Goal: Communication & Community: Answer question/provide support

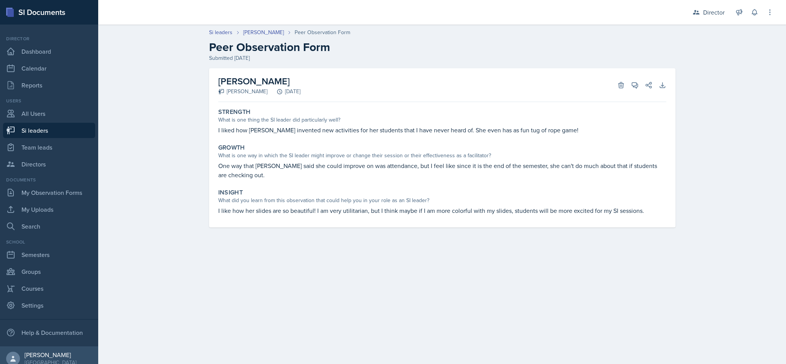
click at [52, 125] on link "Si leaders" at bounding box center [49, 130] width 92 height 15
select select "2bed604d-1099-4043-b1bc-2365e8740244"
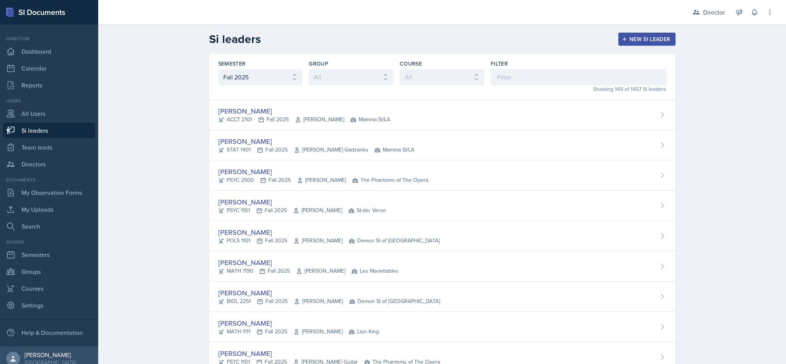
click at [476, 143] on div "[PERSON_NAME] STAT 1401 Fall 2025 [PERSON_NAME] Gadzanku Mamma SI/LA" at bounding box center [442, 145] width 466 height 30
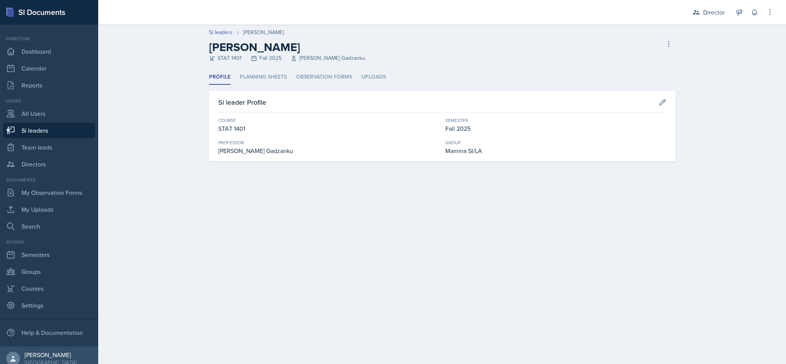
click at [240, 73] on li "Planning Sheets" at bounding box center [263, 77] width 47 height 15
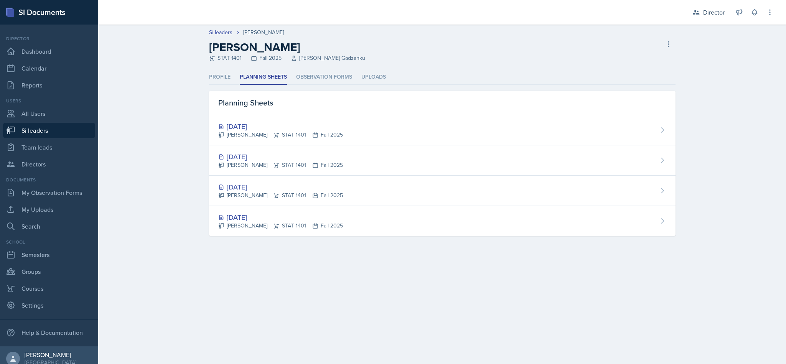
click at [321, 75] on li "Observation Forms" at bounding box center [324, 77] width 56 height 15
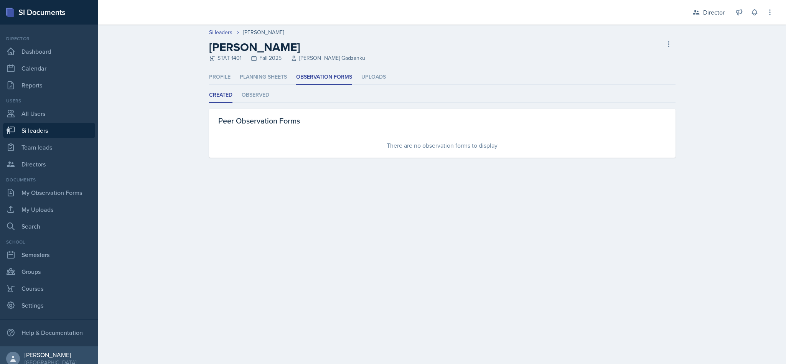
click at [703, 14] on div "Director" at bounding box center [713, 12] width 21 height 9
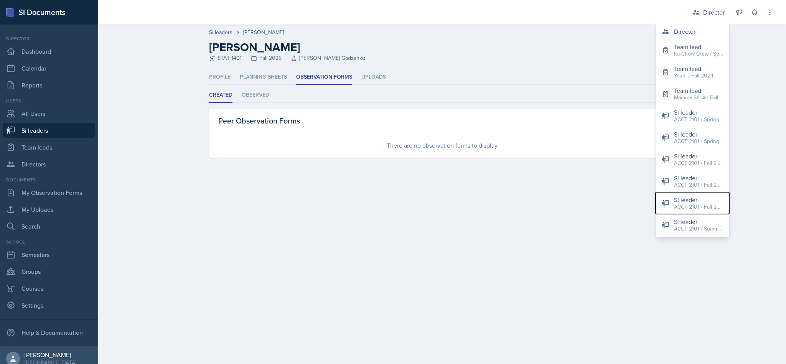
click at [700, 200] on div "Si leader" at bounding box center [698, 199] width 49 height 9
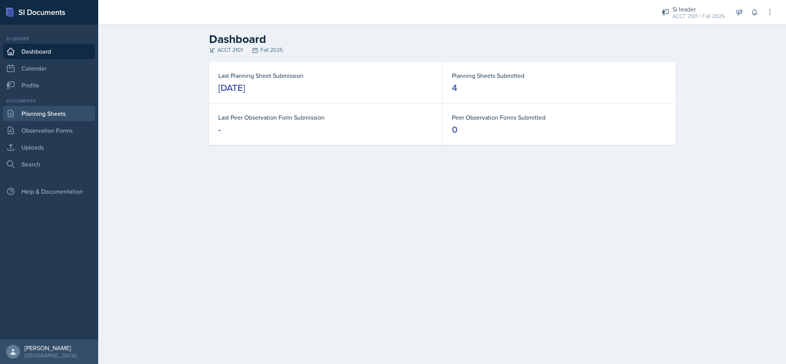
click at [68, 110] on link "Planning Sheets" at bounding box center [49, 113] width 92 height 15
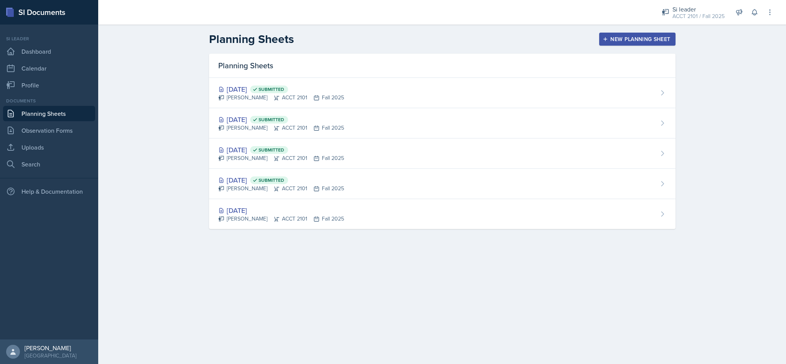
click at [609, 44] on button "New Planning Sheet" at bounding box center [637, 39] width 76 height 13
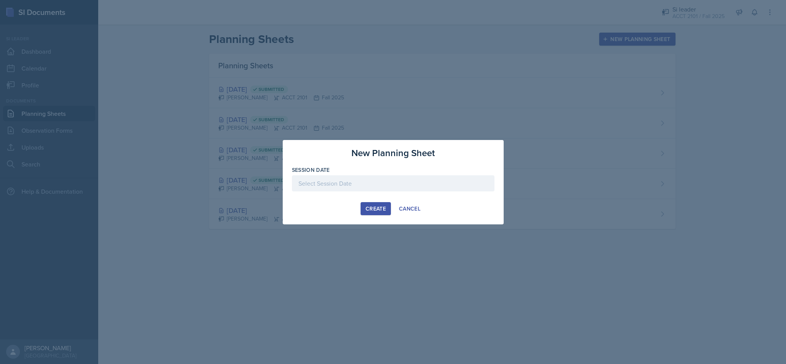
click at [374, 181] on div at bounding box center [393, 183] width 203 height 16
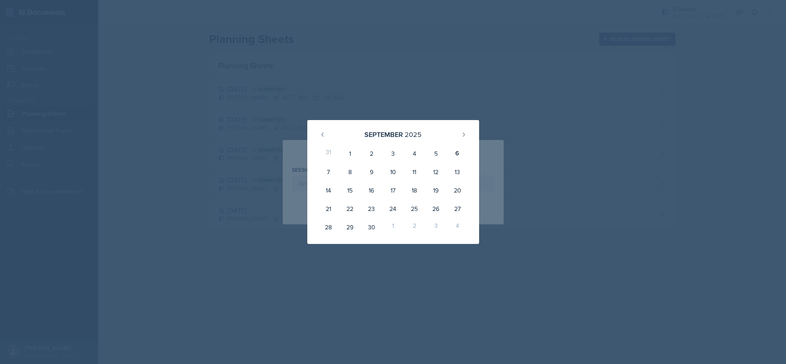
click at [347, 173] on div "8" at bounding box center [349, 172] width 21 height 18
type input "[DATE]"
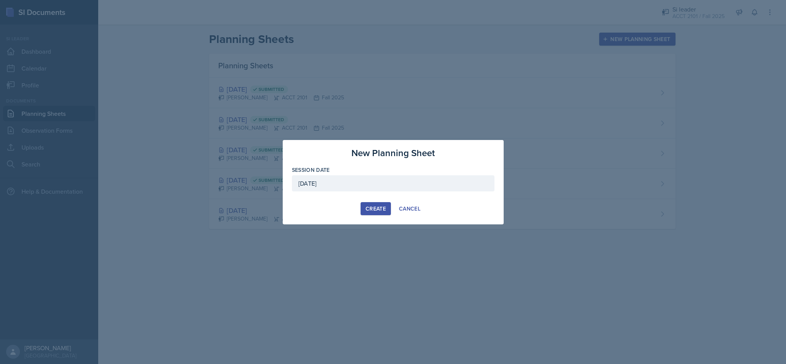
click at [375, 206] on div "Create" at bounding box center [376, 209] width 20 height 6
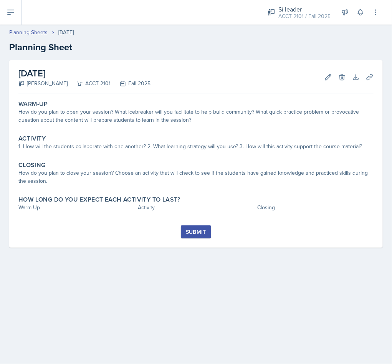
drag, startPoint x: 174, startPoint y: 135, endPoint x: 169, endPoint y: 125, distance: 11.5
click at [174, 129] on div "Warm-Up How do you plan to open your session? What icebreaker will you facilita…" at bounding box center [195, 161] width 355 height 128
click at [164, 119] on div "How do you plan to open your session? What icebreaker will you facilitate to he…" at bounding box center [195, 116] width 355 height 16
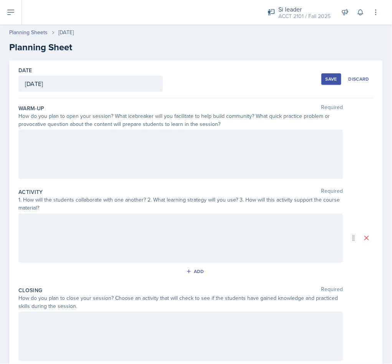
click at [156, 142] on div at bounding box center [180, 154] width 324 height 49
click at [68, 148] on p at bounding box center [180, 151] width 311 height 9
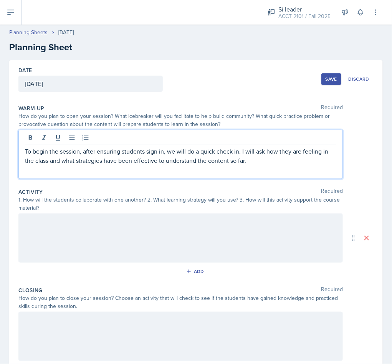
click at [278, 163] on p "To begin the session, after ensuring students sign in, we will do a quick check…" at bounding box center [180, 156] width 311 height 18
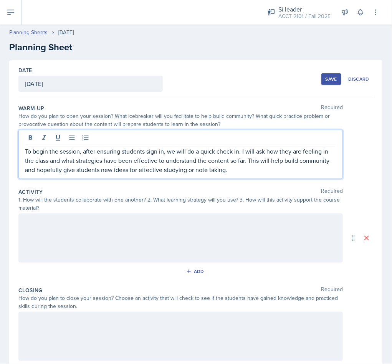
click at [280, 173] on p "To begin the session, after ensuring students sign in, we will do a quick check…" at bounding box center [180, 161] width 311 height 28
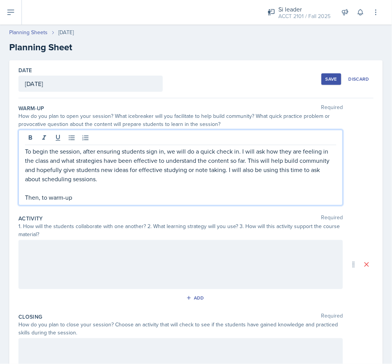
click at [137, 183] on p "To begin the session, after ensuring students sign in, we will do a quick check…" at bounding box center [180, 165] width 311 height 37
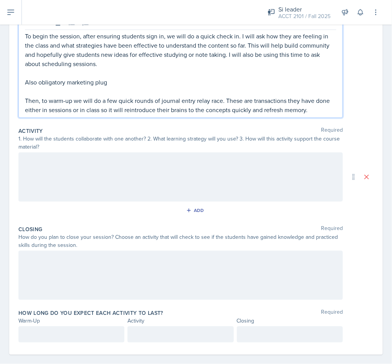
click at [89, 168] on div at bounding box center [180, 176] width 324 height 49
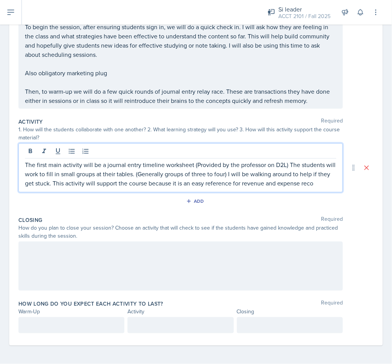
scroll to position [115, 0]
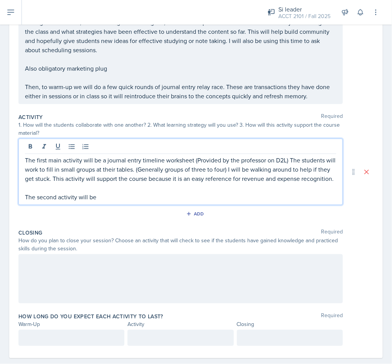
click at [117, 201] on p "The second activity will be" at bounding box center [180, 196] width 311 height 9
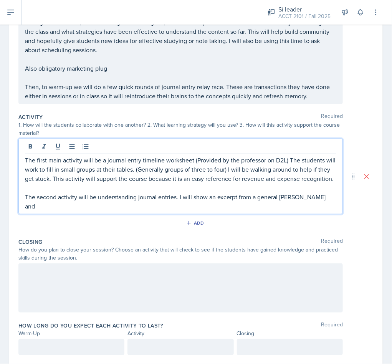
click at [316, 206] on p "The second activity will be understanding journal entries. I will show an excer…" at bounding box center [180, 201] width 311 height 18
click at [160, 211] on p "The second activity will be understanding journal entries. I will show an excer…" at bounding box center [180, 201] width 311 height 18
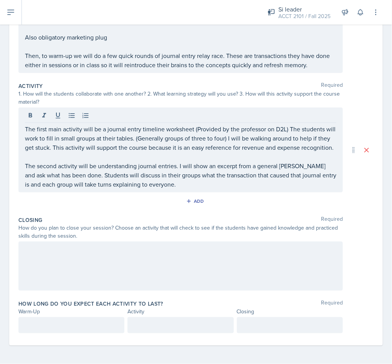
click at [155, 259] on div at bounding box center [180, 265] width 324 height 49
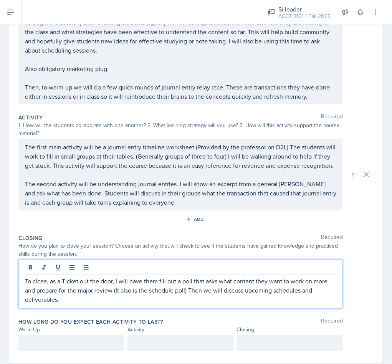
scroll to position [144, 0]
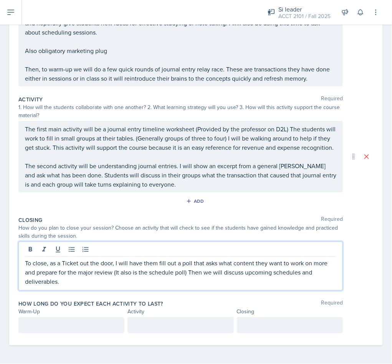
click at [91, 318] on div at bounding box center [71, 325] width 106 height 16
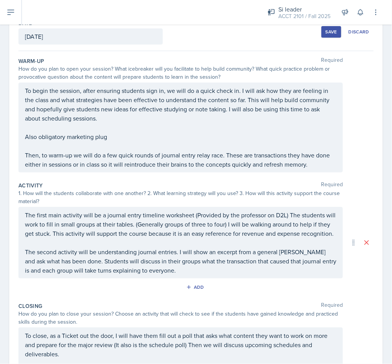
scroll to position [158, 0]
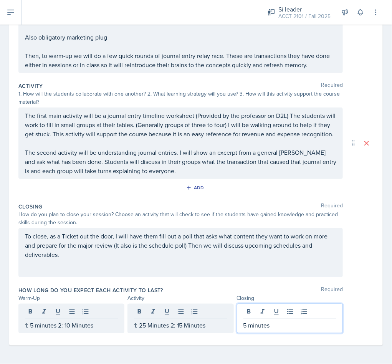
click at [203, 246] on p "To close, as a Ticket out the door, I will have them fill out a poll that asks …" at bounding box center [180, 245] width 311 height 28
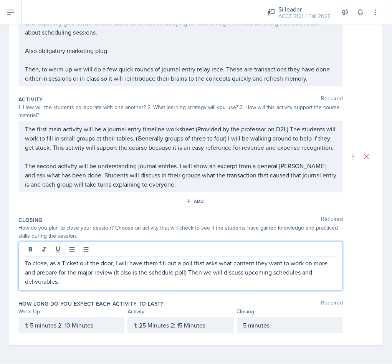
scroll to position [0, 0]
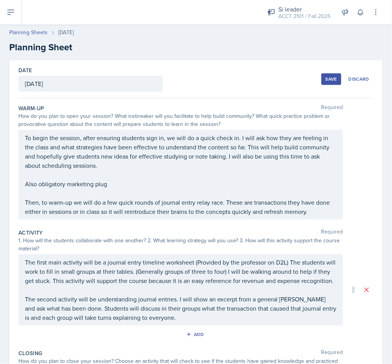
click at [325, 81] on div "Save" at bounding box center [331, 79] width 12 height 6
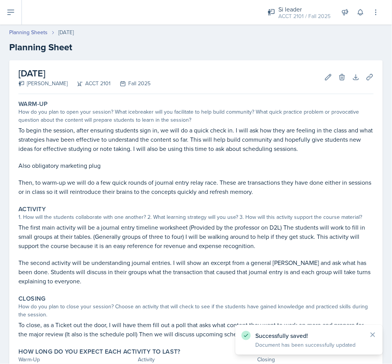
scroll to position [64, 0]
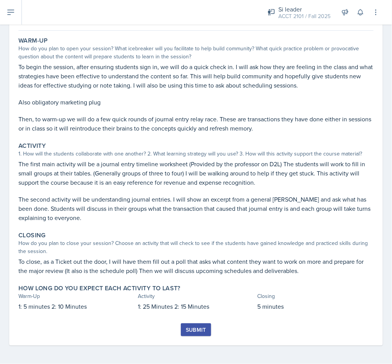
click at [242, 268] on p "To close, as a Ticket out the door, I will have them fill out a poll that asks …" at bounding box center [195, 266] width 355 height 18
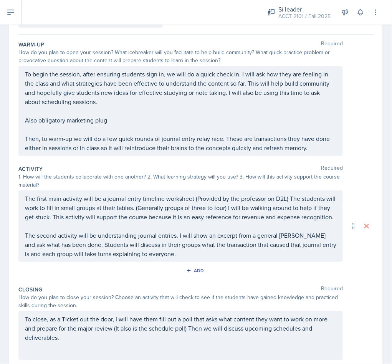
scroll to position [144, 0]
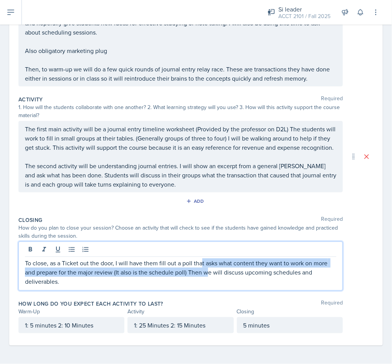
drag, startPoint x: 213, startPoint y: 273, endPoint x: 201, endPoint y: 266, distance: 13.9
click at [201, 266] on div "To close, as a Ticket out the door, I will have them fill out a poll that asks …" at bounding box center [180, 265] width 324 height 49
click at [207, 272] on p "To close, as a Ticket out the door, I will have them fill out a poll that asks …" at bounding box center [180, 272] width 311 height 28
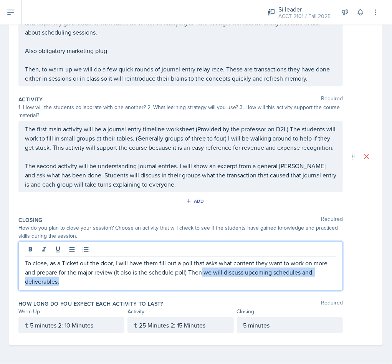
drag, startPoint x: 202, startPoint y: 272, endPoint x: 233, endPoint y: 291, distance: 36.7
click at [233, 291] on div "Closing Required How do you plan to close your session? Choose an activity that…" at bounding box center [195, 255] width 355 height 84
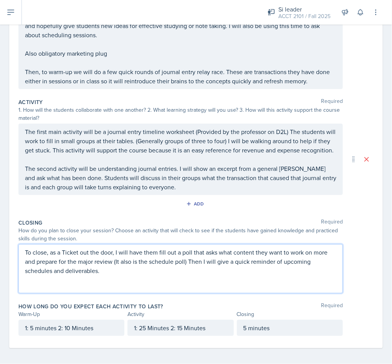
scroll to position [0, 0]
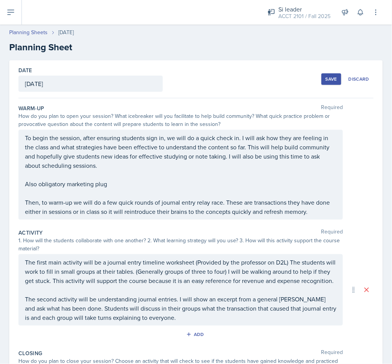
click at [325, 79] on div "Save" at bounding box center [331, 79] width 12 height 6
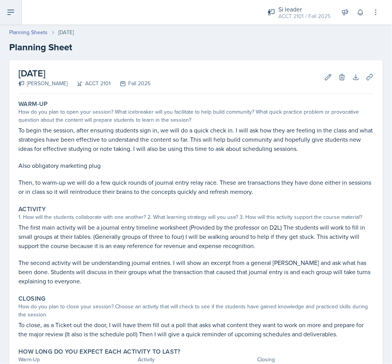
click at [8, 14] on icon at bounding box center [10, 12] width 9 height 9
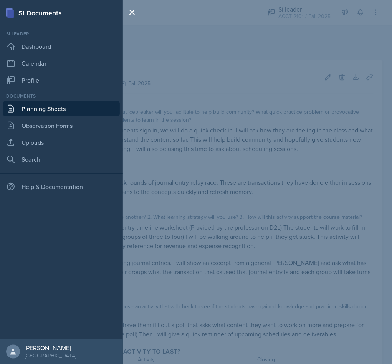
click at [66, 110] on link "Planning Sheets" at bounding box center [61, 108] width 117 height 15
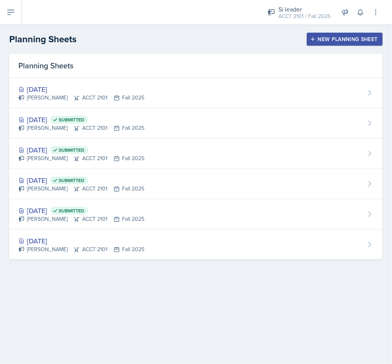
click at [339, 40] on div "New Planning Sheet" at bounding box center [344, 39] width 66 height 6
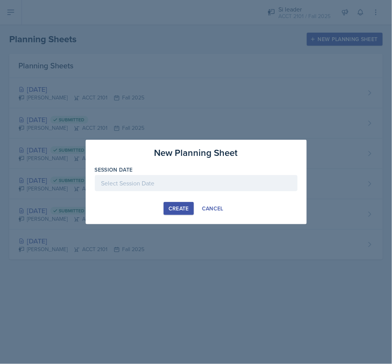
click at [173, 184] on div at bounding box center [196, 183] width 203 height 16
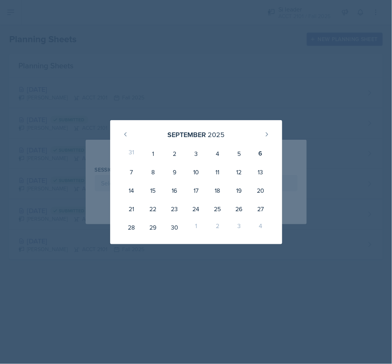
click at [202, 168] on div "10" at bounding box center [195, 172] width 21 height 18
type input "[DATE]"
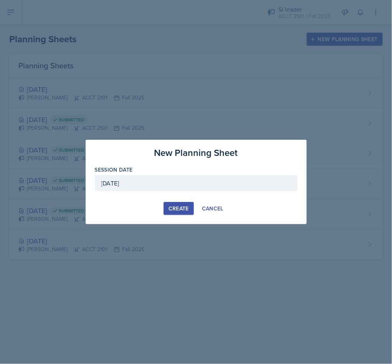
click at [164, 204] on button "Create" at bounding box center [178, 208] width 30 height 13
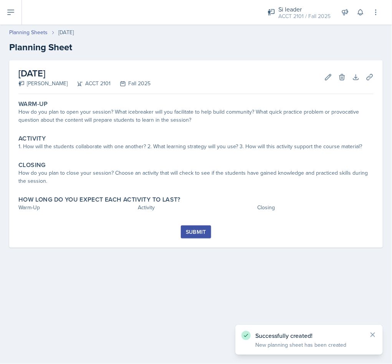
click at [132, 118] on div "How do you plan to open your session? What icebreaker will you facilitate to he…" at bounding box center [195, 116] width 355 height 16
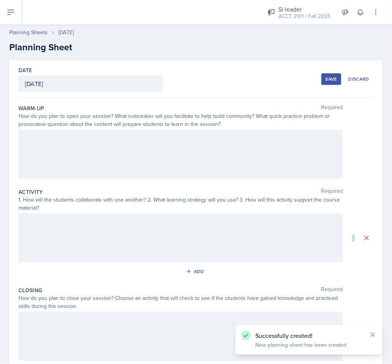
click at [138, 164] on div at bounding box center [180, 154] width 324 height 49
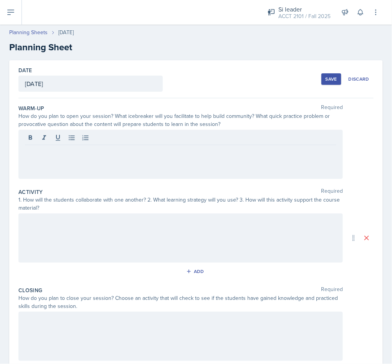
click at [75, 158] on div at bounding box center [180, 154] width 324 height 49
click at [128, 159] on div at bounding box center [180, 154] width 324 height 49
click at [127, 168] on div at bounding box center [180, 154] width 324 height 49
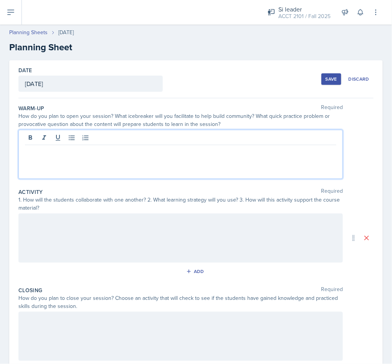
click at [81, 153] on p at bounding box center [180, 151] width 311 height 9
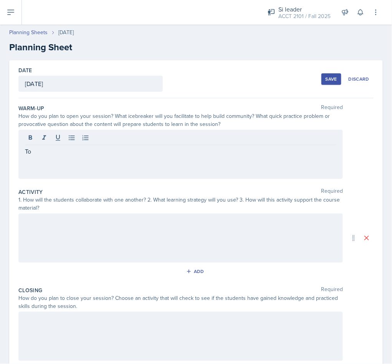
click at [147, 160] on div "To" at bounding box center [180, 154] width 324 height 49
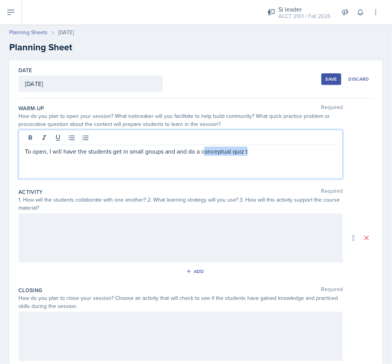
drag, startPoint x: 275, startPoint y: 155, endPoint x: 205, endPoint y: 153, distance: 69.8
click at [205, 153] on p "To open, I will have the students get in small groups and and do a conceptual q…" at bounding box center [180, 151] width 311 height 9
click at [51, 155] on p "To open, I will have the students get in small groups and and do a 5 question c…" at bounding box center [180, 151] width 311 height 9
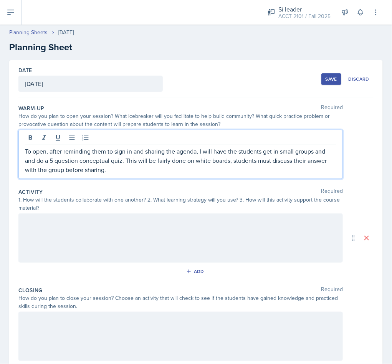
click at [106, 231] on div at bounding box center [180, 237] width 324 height 49
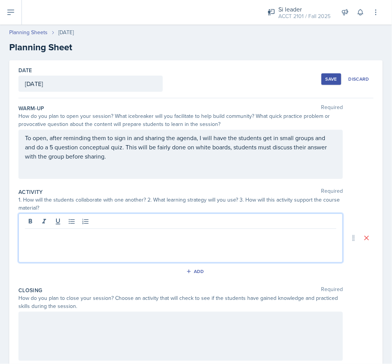
click at [160, 160] on p "To open, after reminding them to sign in and sharing the agenda, I will have th…" at bounding box center [180, 147] width 311 height 28
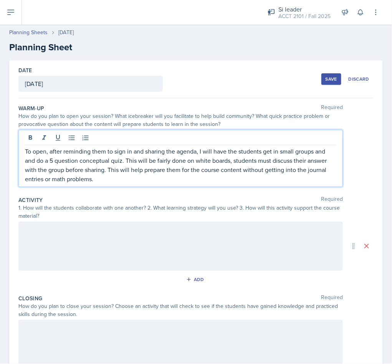
click at [137, 180] on p "To open, after reminding them to sign in and sharing the agenda, I will have th…" at bounding box center [180, 165] width 311 height 37
click at [104, 239] on div at bounding box center [180, 245] width 324 height 49
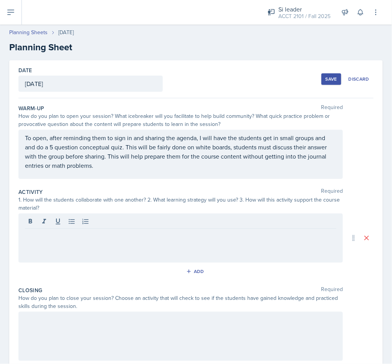
click at [160, 242] on div at bounding box center [180, 237] width 324 height 49
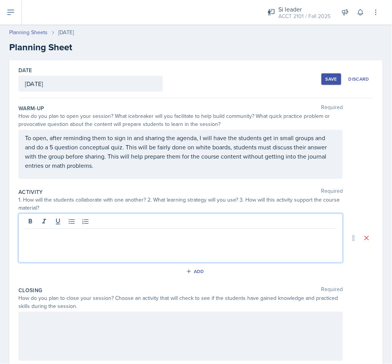
click at [45, 240] on div at bounding box center [180, 237] width 324 height 49
click at [118, 232] on p at bounding box center [180, 234] width 311 height 9
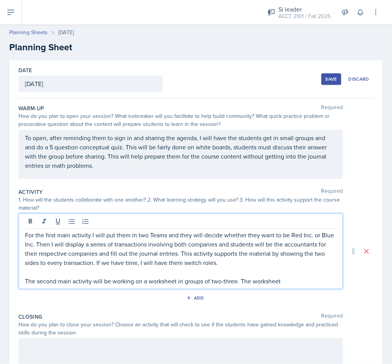
click at [303, 285] on p "The second main activity will be working on a worksheet in groups of two-three.…" at bounding box center [180, 280] width 311 height 9
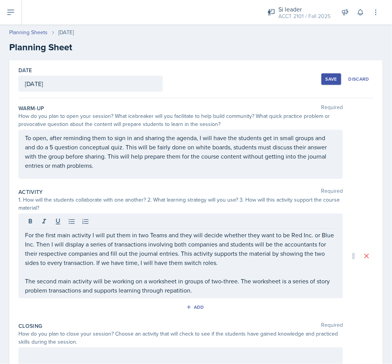
drag, startPoint x: 191, startPoint y: 296, endPoint x: 178, endPoint y: 297, distance: 13.5
click at [178, 297] on div "For the first main activity I will put them in two Teams and they will decide w…" at bounding box center [180, 255] width 324 height 85
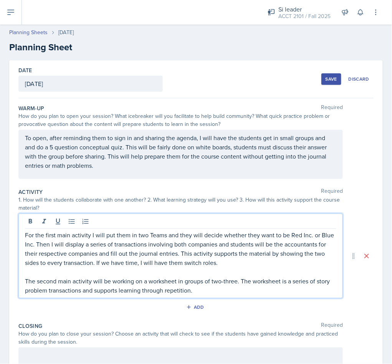
click at [236, 288] on p "The second main activity will be working on a worksheet in groups of two-three.…" at bounding box center [180, 285] width 311 height 18
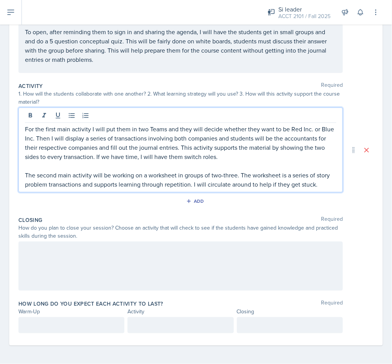
click at [183, 263] on div at bounding box center [180, 265] width 324 height 49
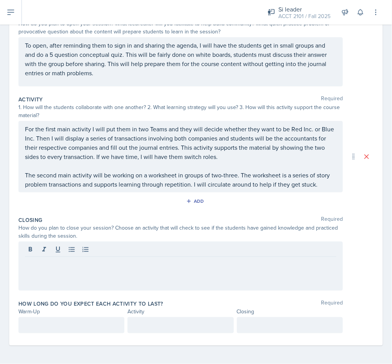
click at [66, 274] on div at bounding box center [180, 265] width 324 height 49
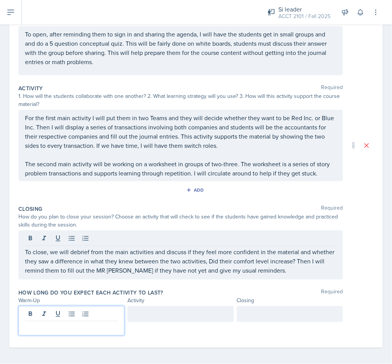
click at [81, 320] on div at bounding box center [71, 321] width 106 height 30
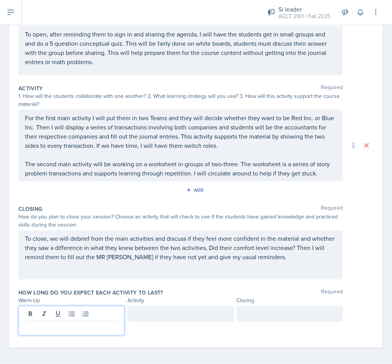
scroll to position [112, 0]
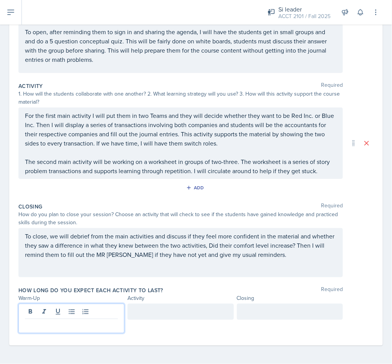
click at [172, 45] on p "To open, after reminding them to sign in and sharing the agenda, I will have th…" at bounding box center [180, 45] width 311 height 37
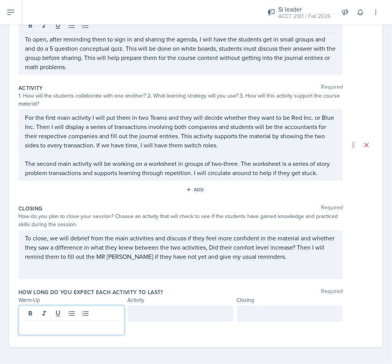
drag, startPoint x: 60, startPoint y: 321, endPoint x: 63, endPoint y: 314, distance: 7.7
click at [60, 319] on div at bounding box center [71, 320] width 106 height 30
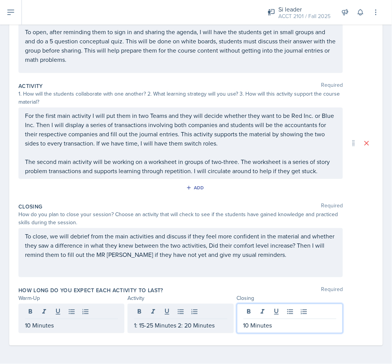
scroll to position [0, 0]
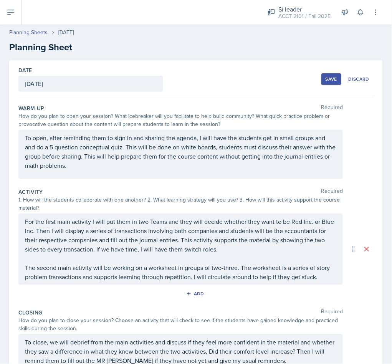
click at [321, 83] on button "Save" at bounding box center [331, 79] width 20 height 12
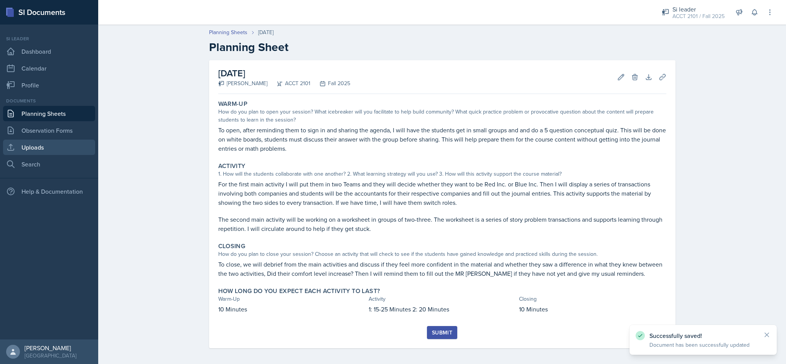
click at [39, 151] on link "Uploads" at bounding box center [49, 147] width 92 height 15
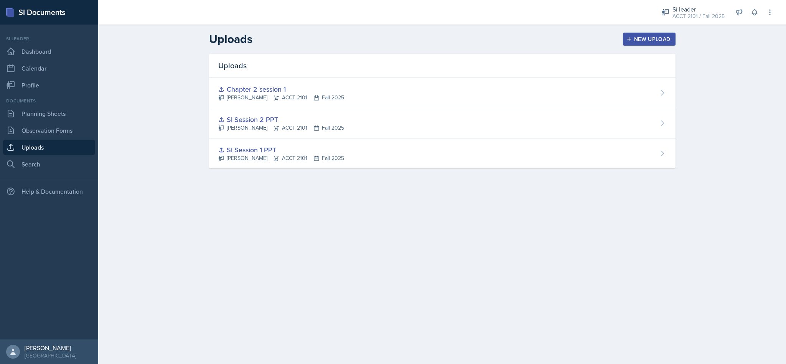
click at [652, 45] on button "New Upload" at bounding box center [649, 39] width 53 height 13
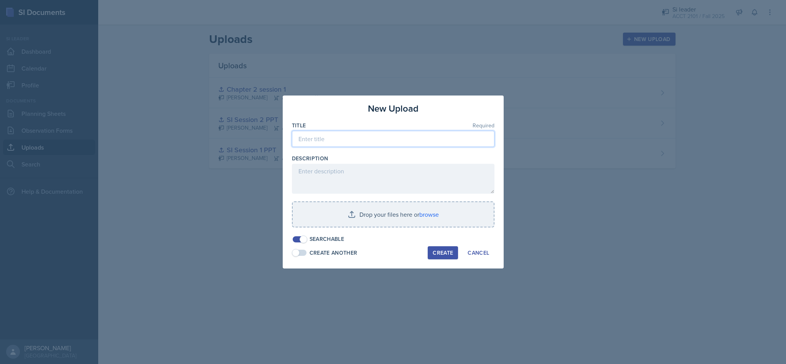
click at [380, 131] on input at bounding box center [393, 139] width 203 height 16
type input "Chapter 2 Session 2 PPT"
click at [432, 212] on input "file" at bounding box center [393, 214] width 201 height 25
click at [420, 217] on input "file" at bounding box center [393, 214] width 201 height 25
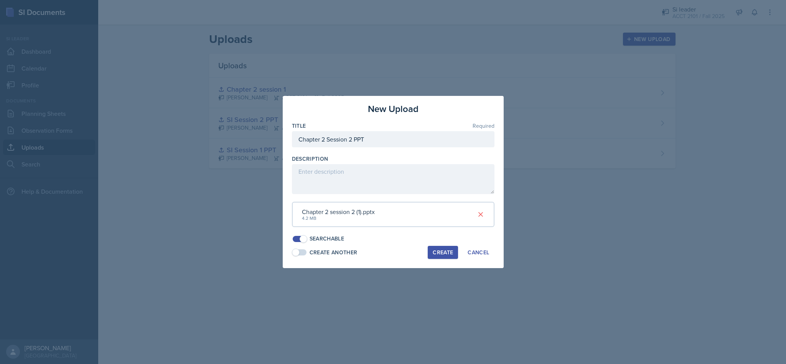
click at [442, 250] on div "Create" at bounding box center [443, 252] width 20 height 6
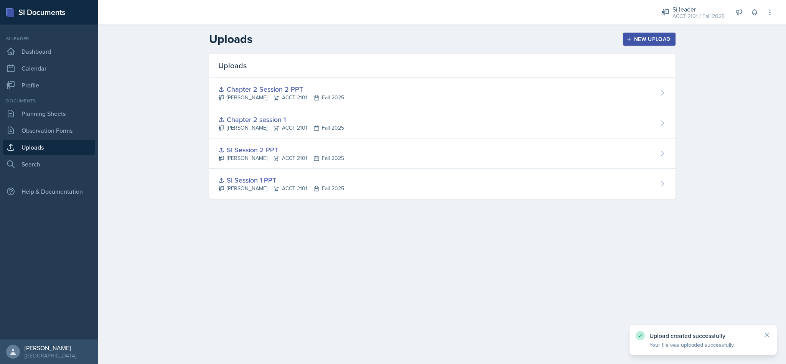
click at [629, 47] on header "Uploads New Upload" at bounding box center [442, 39] width 688 height 29
click at [640, 37] on div "New Upload" at bounding box center [649, 39] width 43 height 6
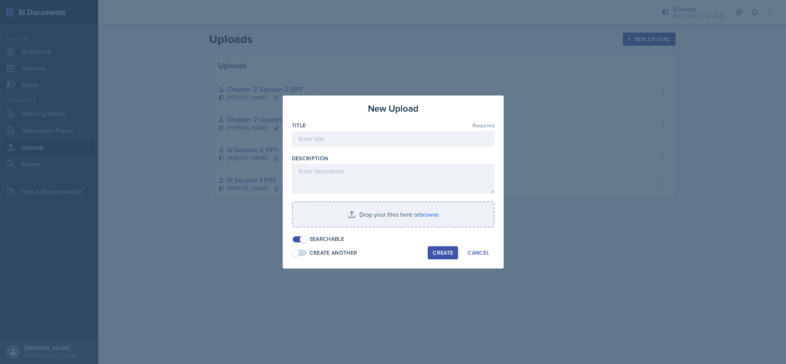
click at [479, 245] on div "New Upload Title Required Description Drop your files here or browse Searchable…" at bounding box center [393, 182] width 221 height 173
click at [479, 250] on div "Cancel" at bounding box center [478, 253] width 21 height 6
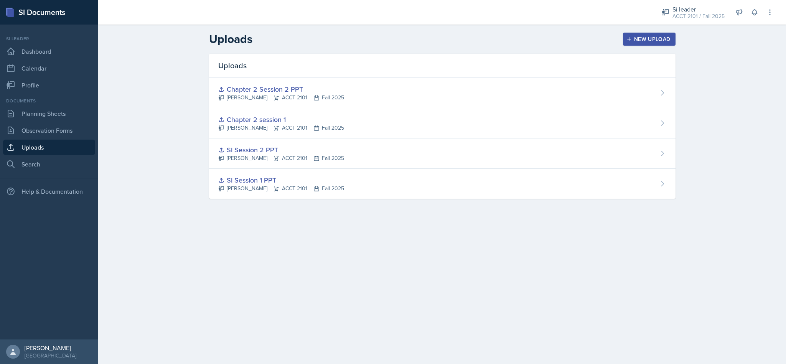
click at [624, 41] on div "Uploads New Upload" at bounding box center [442, 39] width 491 height 14
click at [649, 38] on div "New Upload" at bounding box center [649, 39] width 43 height 6
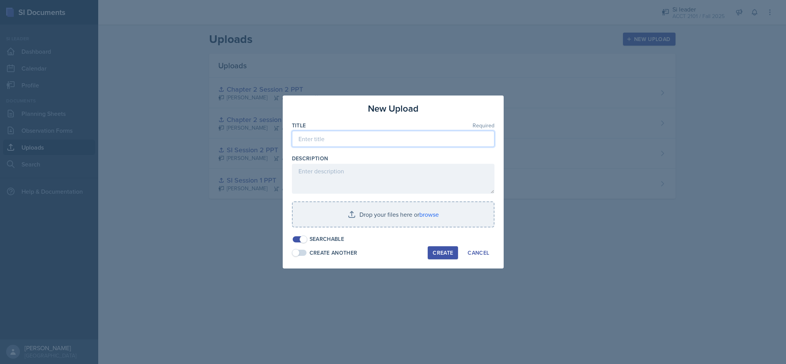
click at [380, 143] on input at bounding box center [393, 139] width 203 height 16
type input "Chapter 2 session 2 timeline"
click at [428, 213] on input "file" at bounding box center [393, 214] width 201 height 25
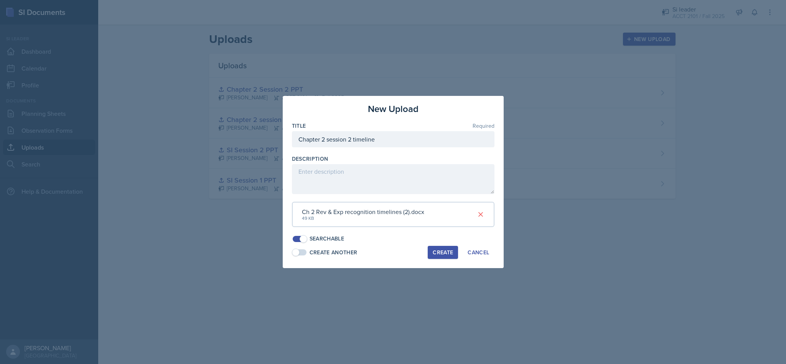
click at [450, 252] on div "Create" at bounding box center [443, 252] width 20 height 6
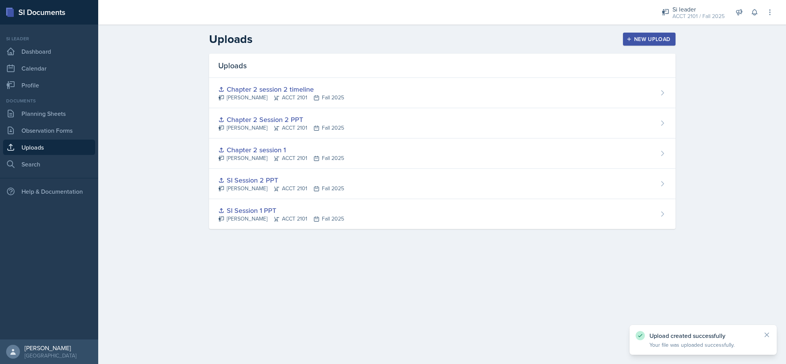
click at [638, 41] on div "New Upload" at bounding box center [649, 39] width 43 height 6
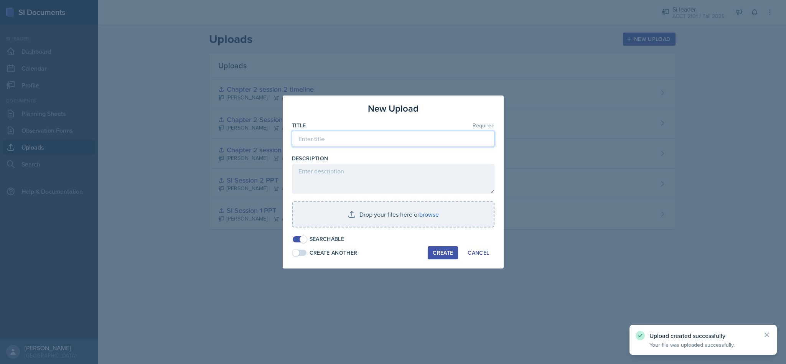
click at [364, 141] on input at bounding box center [393, 139] width 203 height 16
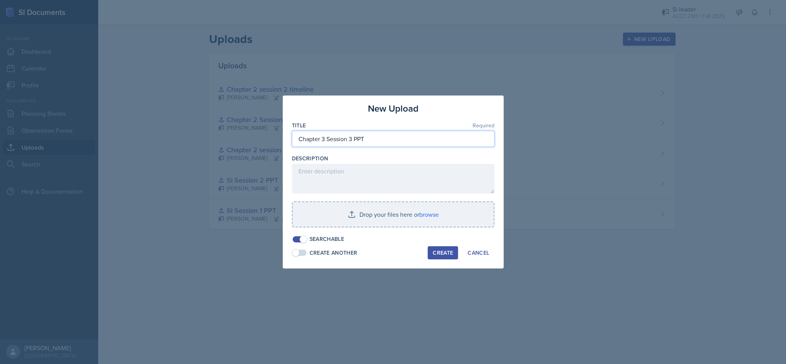
type input "Chapter 3 Session 3 PPT"
click at [426, 211] on input "file" at bounding box center [393, 214] width 201 height 25
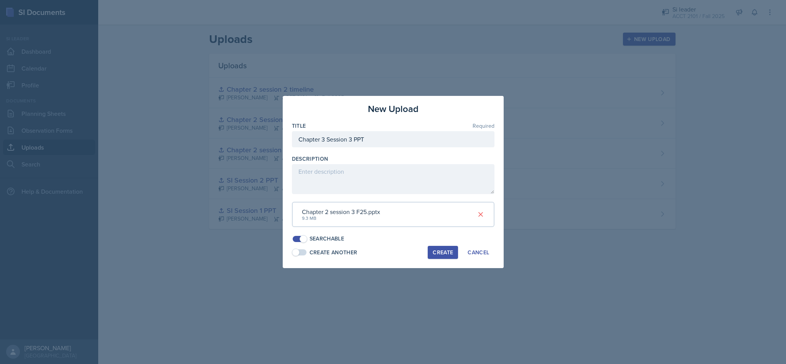
click at [433, 251] on div "Create" at bounding box center [443, 252] width 20 height 6
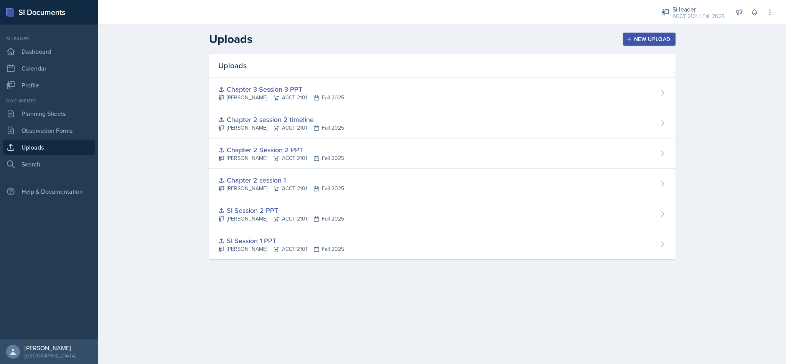
click at [647, 38] on div "New Upload" at bounding box center [649, 39] width 43 height 6
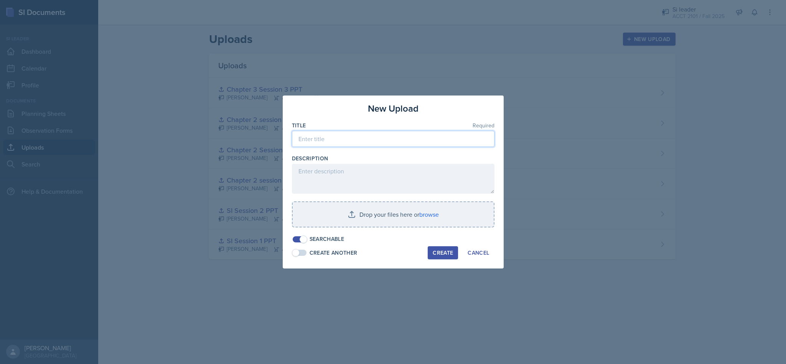
drag, startPoint x: 361, startPoint y: 143, endPoint x: 362, endPoint y: 129, distance: 13.9
click at [361, 142] on input at bounding box center [393, 139] width 203 height 16
type input "Chapter 3 Session 3 Worksheet"
click at [430, 215] on input "file" at bounding box center [393, 214] width 201 height 25
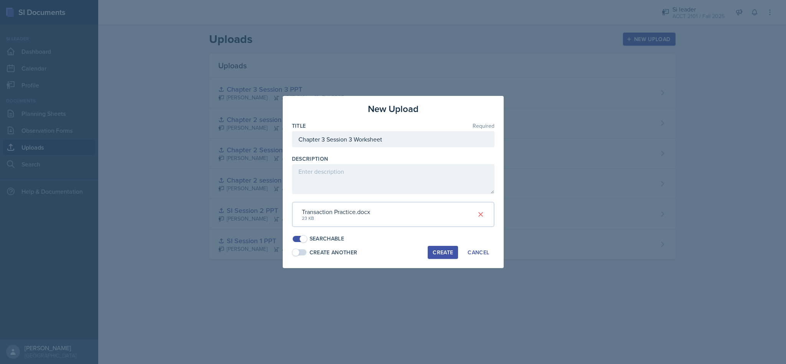
click at [450, 252] on div "Create" at bounding box center [443, 252] width 20 height 6
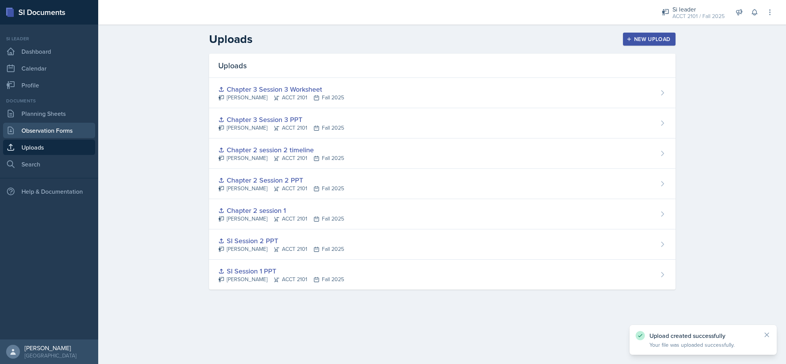
drag, startPoint x: 31, startPoint y: 124, endPoint x: 35, endPoint y: 120, distance: 4.9
click at [31, 124] on link "Observation Forms" at bounding box center [49, 130] width 92 height 15
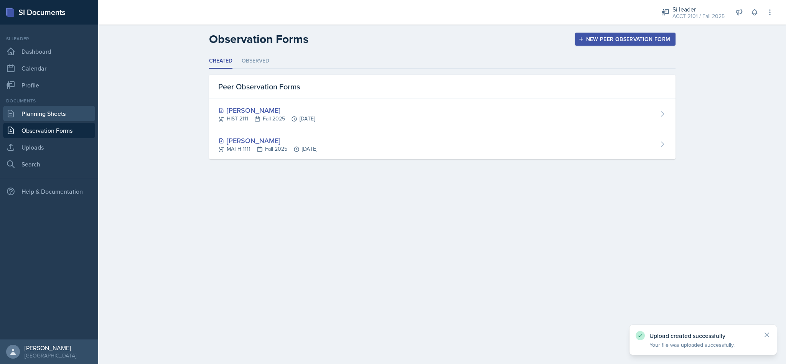
click at [44, 113] on link "Planning Sheets" at bounding box center [49, 113] width 92 height 15
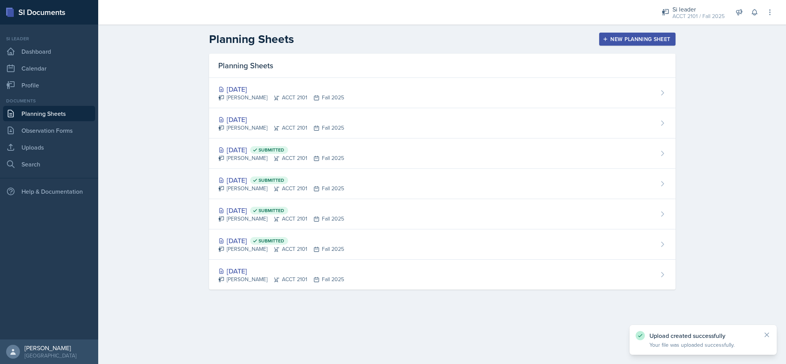
click at [358, 129] on div "[DATE] [PERSON_NAME] ACCT 2101 Fall 2025" at bounding box center [442, 123] width 466 height 30
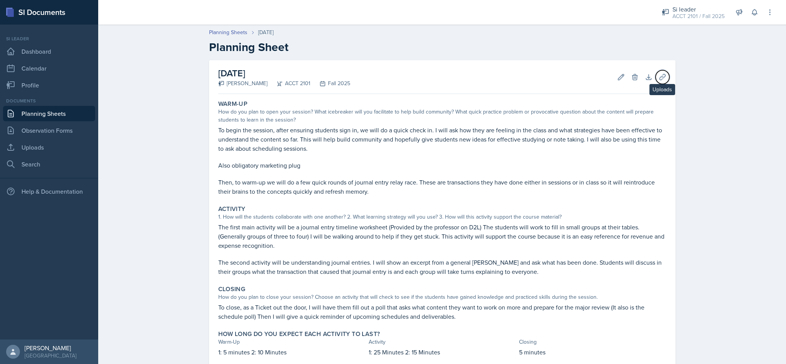
click at [660, 82] on button "Uploads" at bounding box center [662, 77] width 14 height 14
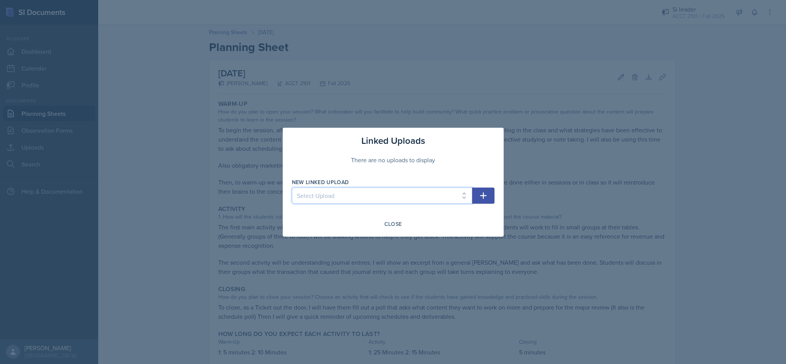
click at [428, 190] on select "Select Upload SI Session 1 PPT SI Session 2 PPT Chapter 2 session 1 Chapter 2 S…" at bounding box center [382, 196] width 180 height 16
select select "6ba9df42-bea6-4e15-a72b-a70ab4bad70e"
click at [292, 188] on select "Select Upload SI Session 1 PPT SI Session 2 PPT Chapter 2 session 1 Chapter 2 S…" at bounding box center [382, 196] width 180 height 16
click at [479, 197] on icon "button" at bounding box center [483, 195] width 9 height 9
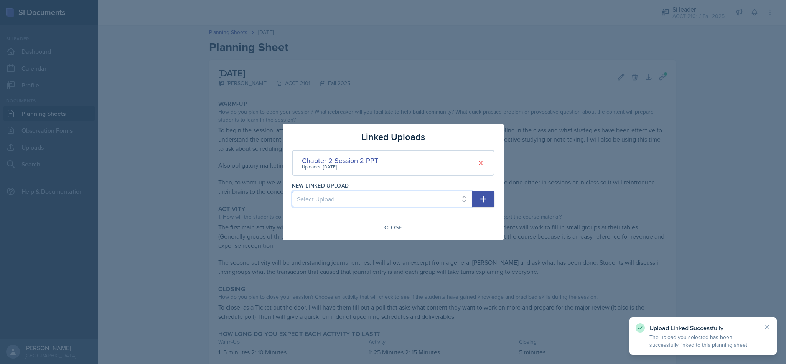
click at [446, 198] on select "Select Upload SI Session 1 PPT SI Session 2 PPT Chapter 2 session 1 Chapter 2 s…" at bounding box center [382, 199] width 180 height 16
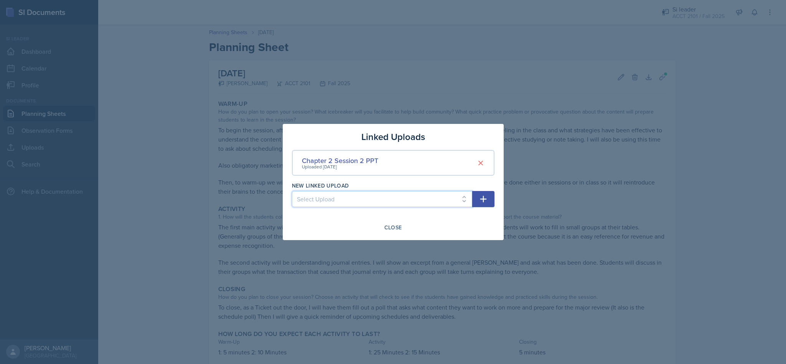
select select "9611590b-9511-4f06-ac99-946807cb93a1"
click at [292, 191] on select "Select Upload SI Session 1 PPT SI Session 2 PPT Chapter 2 session 1 Chapter 2 s…" at bounding box center [382, 199] width 180 height 16
click at [479, 196] on icon "button" at bounding box center [483, 198] width 9 height 9
select select
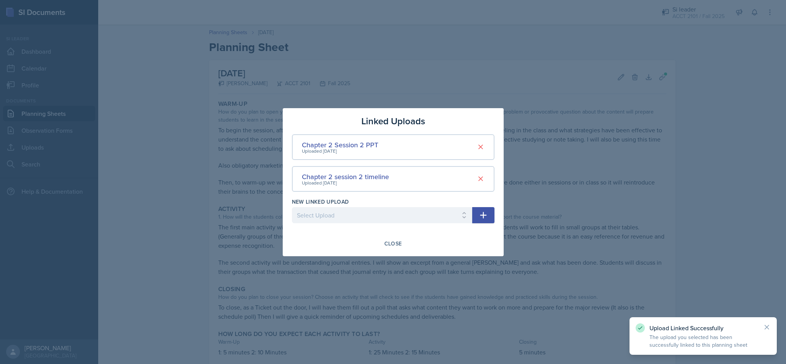
click at [399, 244] on div "Close" at bounding box center [393, 243] width 18 height 6
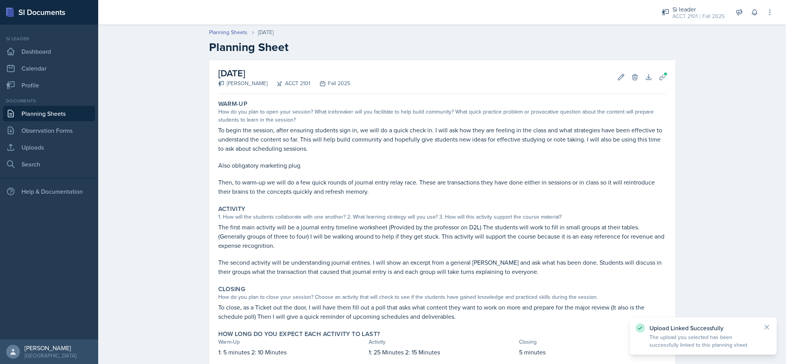
scroll to position [46, 0]
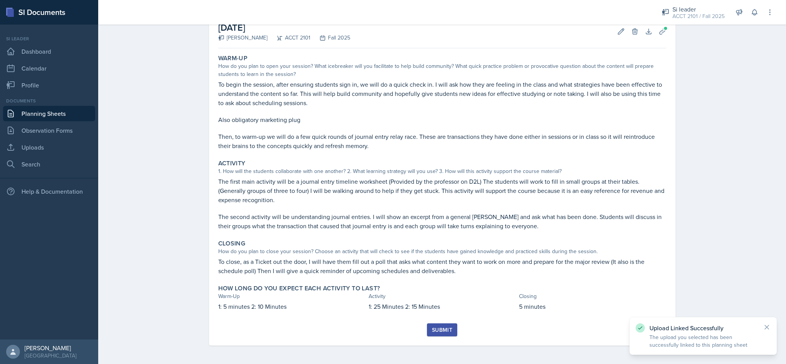
click at [434, 333] on div "Submit" at bounding box center [442, 330] width 20 height 6
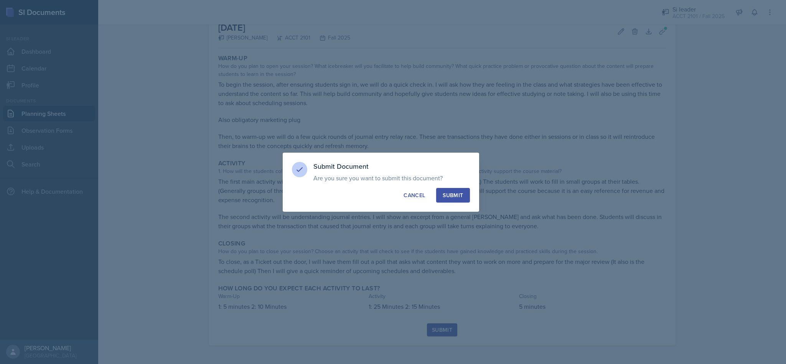
click at [459, 190] on button "Submit" at bounding box center [452, 195] width 33 height 15
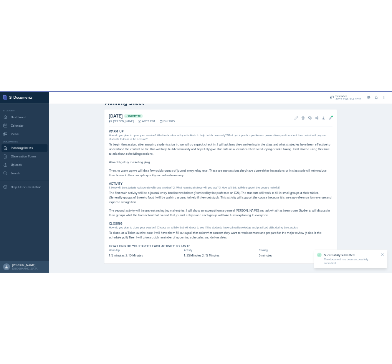
scroll to position [0, 0]
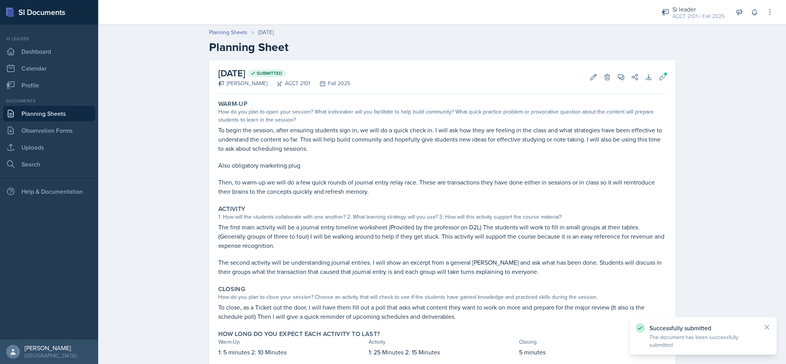
click at [218, 29] on link "Planning Sheets" at bounding box center [228, 32] width 38 height 8
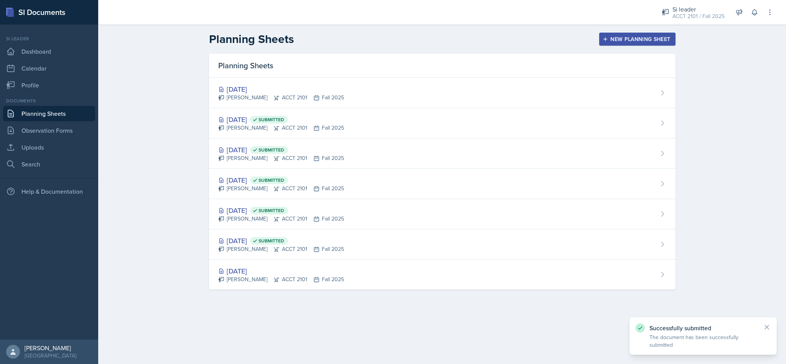
click at [320, 96] on div "[PERSON_NAME] ACCT 2101 Fall 2025" at bounding box center [281, 98] width 126 height 8
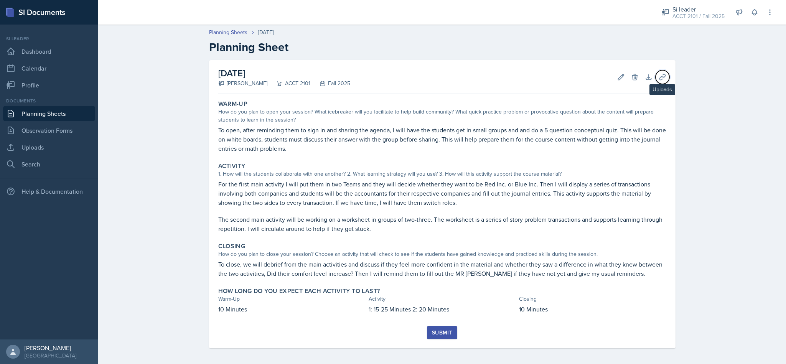
click at [659, 77] on icon at bounding box center [663, 77] width 8 height 8
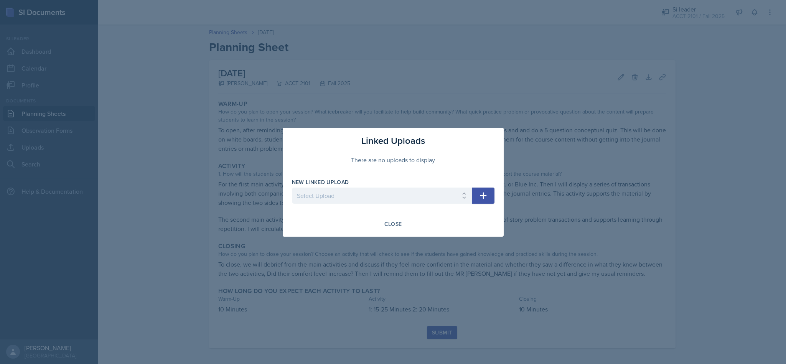
click at [408, 184] on div "New Linked Upload" at bounding box center [382, 182] width 180 height 8
click at [403, 190] on select "Select Upload SI Session 1 PPT SI Session 2 PPT Chapter 2 session 1 Chapter 2 S…" at bounding box center [382, 196] width 180 height 16
select select "ca81ec4e-c704-445d-981e-b08bf69cf35c"
click at [292, 188] on select "Select Upload SI Session 1 PPT SI Session 2 PPT Chapter 2 session 1 Chapter 2 S…" at bounding box center [382, 196] width 180 height 16
click at [488, 195] on button "button" at bounding box center [483, 196] width 22 height 16
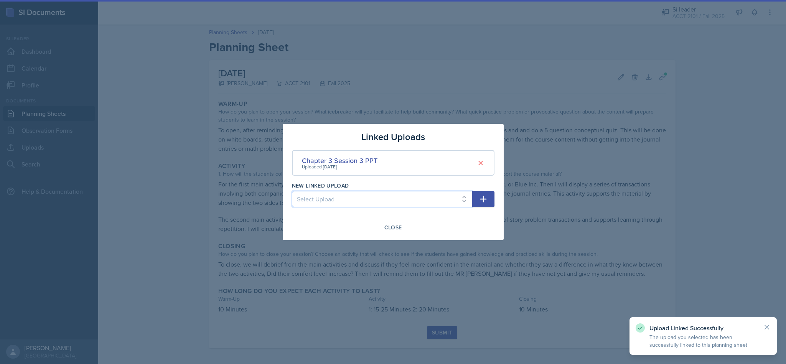
click at [451, 201] on select "Select Upload SI Session 1 PPT SI Session 2 PPT Chapter 2 session 1 Chapter 2 S…" at bounding box center [382, 199] width 180 height 16
select select "c678b1ff-804a-4586-8a5a-489882d7f7e7"
click at [292, 191] on select "Select Upload SI Session 1 PPT SI Session 2 PPT Chapter 2 session 1 Chapter 2 S…" at bounding box center [382, 199] width 180 height 16
click at [477, 197] on button "button" at bounding box center [483, 199] width 22 height 16
select select
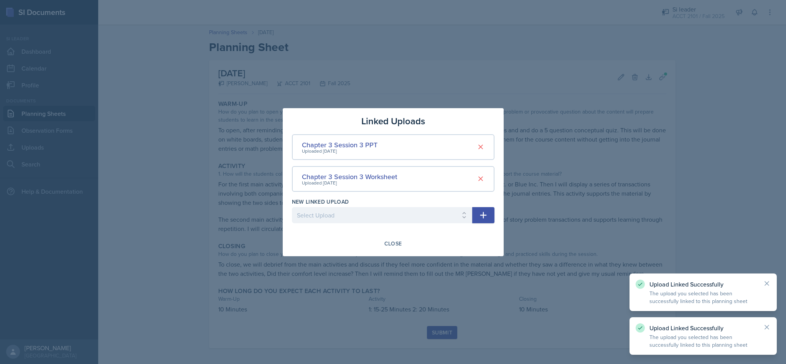
click at [552, 208] on div at bounding box center [393, 182] width 786 height 364
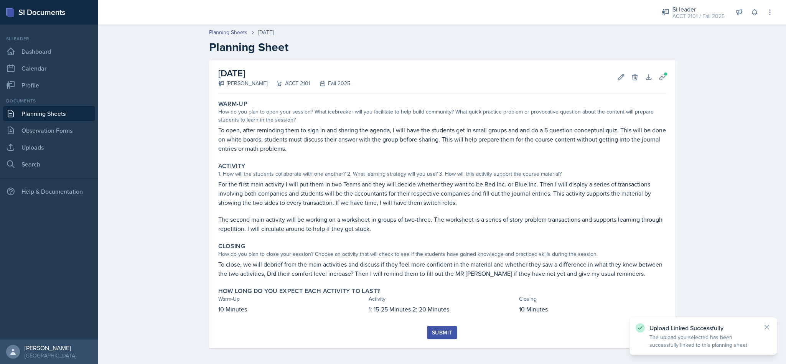
click at [438, 332] on div "Submit" at bounding box center [442, 332] width 20 height 6
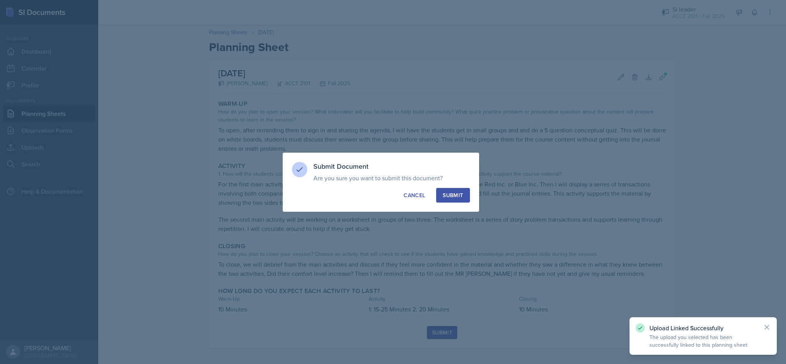
click at [449, 194] on div "Submit" at bounding box center [453, 195] width 20 height 8
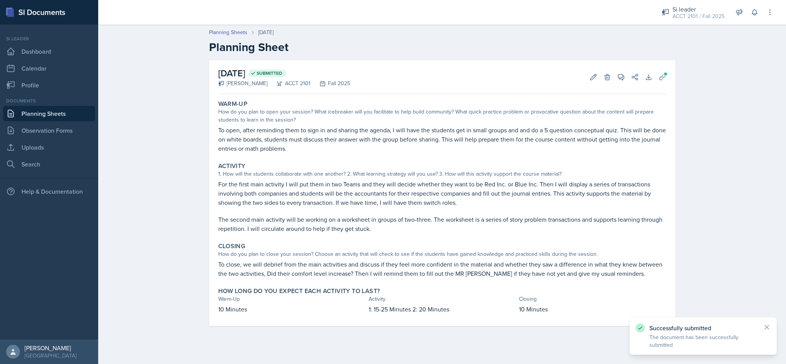
drag, startPoint x: 655, startPoint y: 67, endPoint x: 667, endPoint y: 73, distance: 13.0
click at [657, 67] on div "[DATE] Submitted [PERSON_NAME] ACCT 2101 Fall 2025 Edit Delete View Comments Co…" at bounding box center [442, 77] width 448 height 34
click at [667, 73] on span at bounding box center [665, 74] width 5 height 5
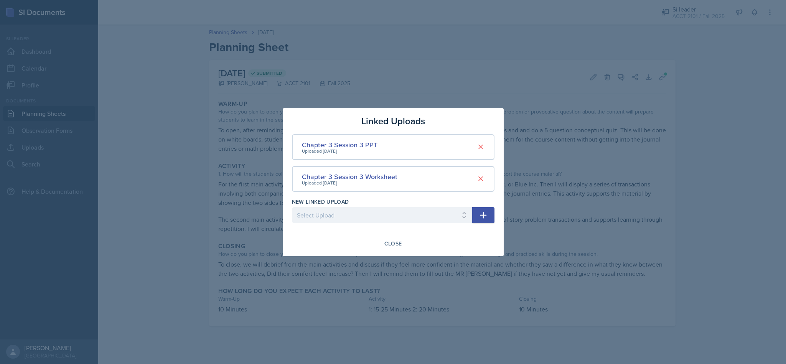
click at [599, 178] on div at bounding box center [393, 182] width 786 height 364
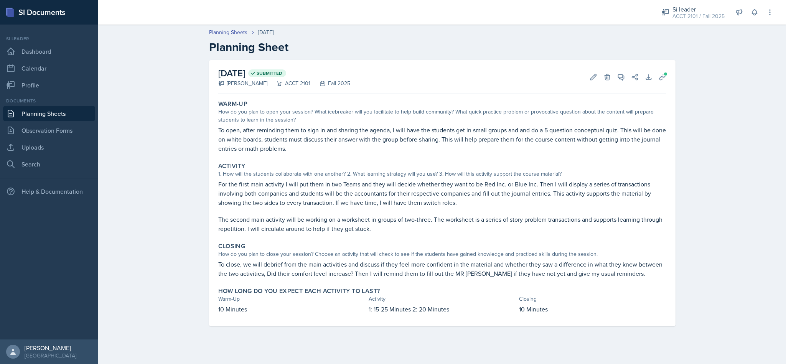
click at [50, 110] on link "Planning Sheets" at bounding box center [49, 113] width 92 height 15
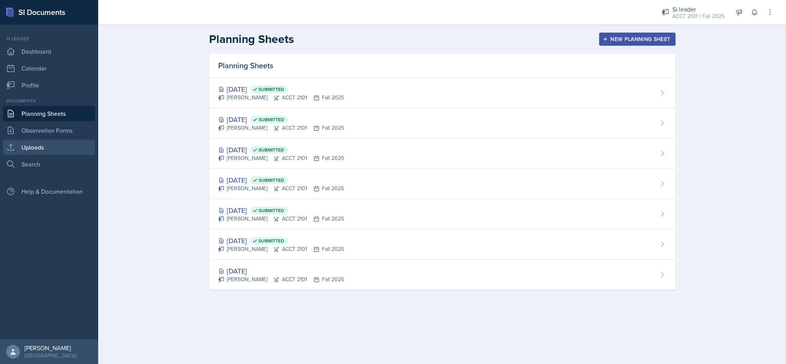
click at [53, 148] on link "Uploads" at bounding box center [49, 147] width 92 height 15
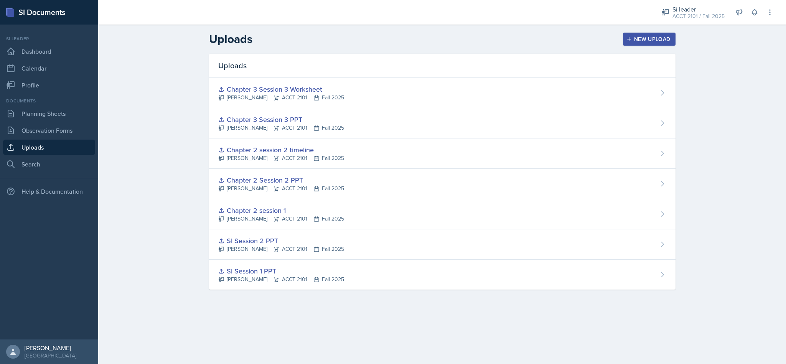
click at [336, 127] on div "Chapter 3 Session 3 PPT [PERSON_NAME] ACCT 2101 Fall 2025" at bounding box center [442, 123] width 466 height 30
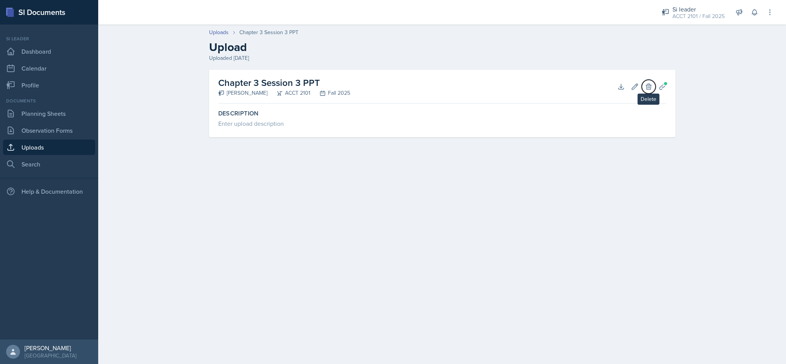
click at [645, 89] on icon at bounding box center [649, 87] width 8 height 8
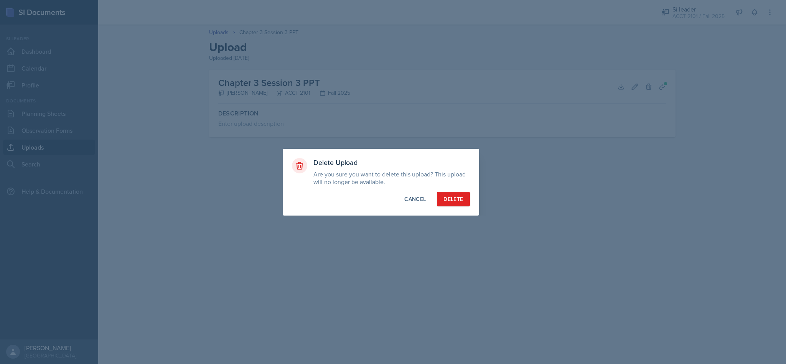
click at [416, 203] on div "Cancel" at bounding box center [414, 199] width 21 height 8
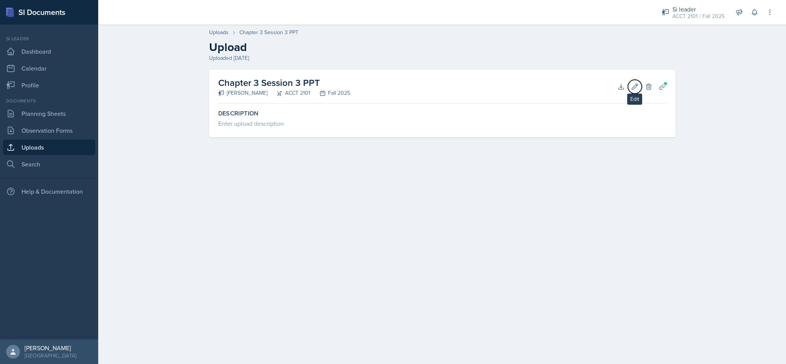
click at [635, 89] on icon at bounding box center [635, 87] width 8 height 8
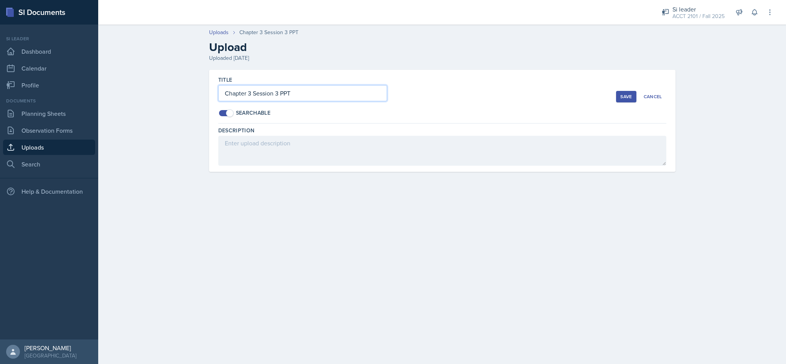
click at [252, 97] on input "Chapter 3 Session 3 PPT" at bounding box center [302, 93] width 169 height 16
type input "Chapter 2 Session 3 PPT"
click at [616, 99] on button "Save" at bounding box center [626, 97] width 20 height 12
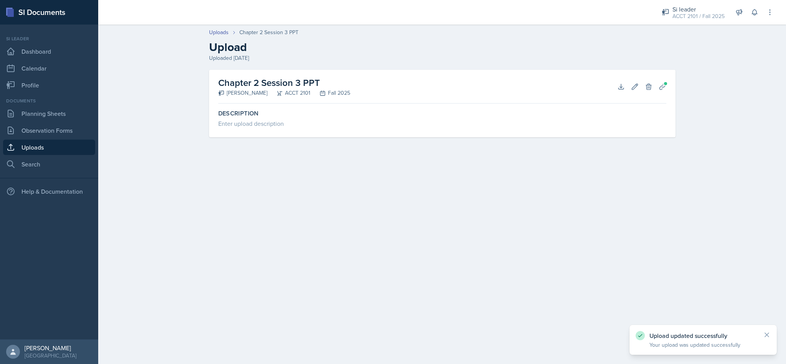
click at [49, 140] on link "Uploads" at bounding box center [49, 147] width 92 height 15
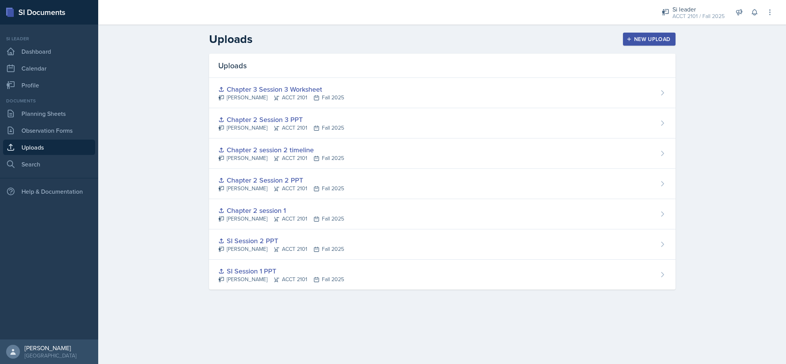
click at [335, 89] on div "Chapter 3 Session 3 Worksheet" at bounding box center [281, 89] width 126 height 10
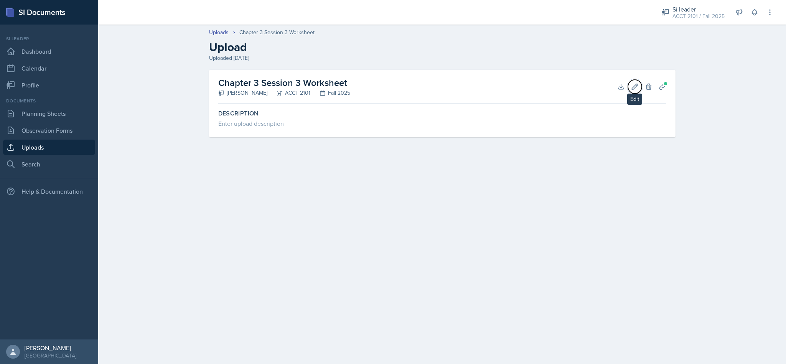
click at [632, 84] on icon at bounding box center [635, 87] width 8 height 8
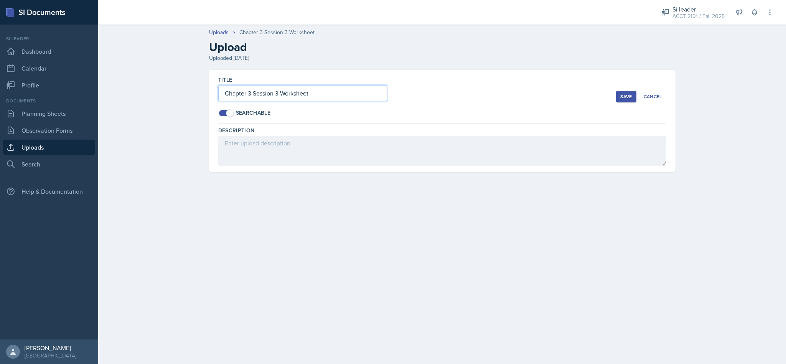
click at [252, 90] on input "Chapter 3 Session 3 Worksheet" at bounding box center [302, 93] width 169 height 16
type input "Chapter 2 Session 3 Worksheet"
click at [621, 98] on div "Save" at bounding box center [626, 97] width 12 height 6
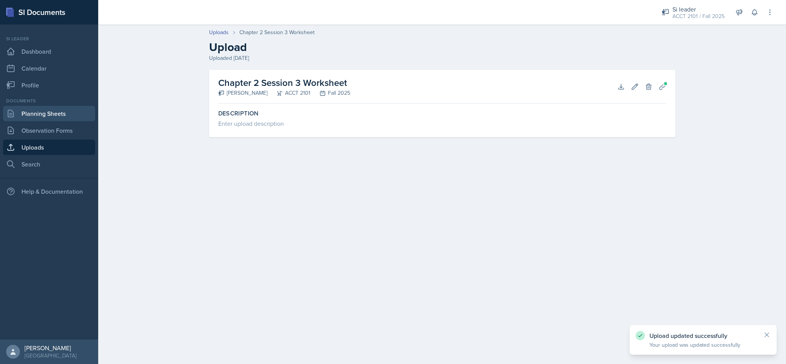
click at [40, 111] on link "Planning Sheets" at bounding box center [49, 113] width 92 height 15
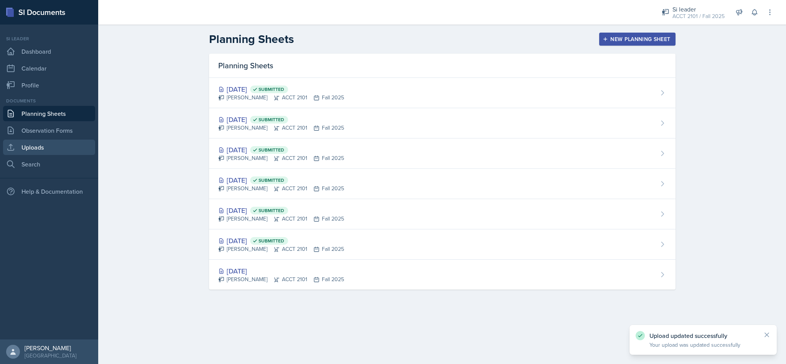
click at [61, 145] on link "Uploads" at bounding box center [49, 147] width 92 height 15
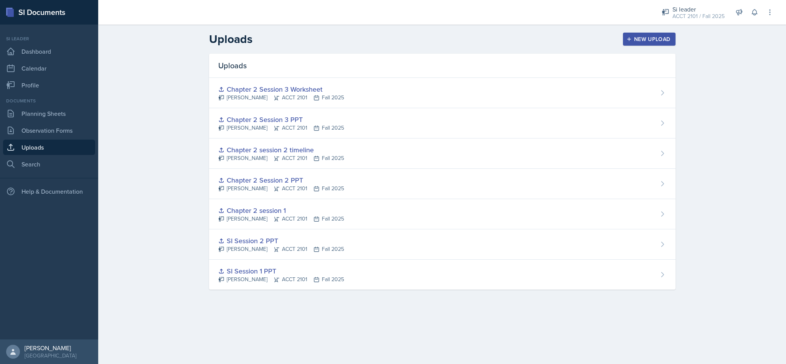
click at [106, 152] on div "Uploads New Upload Uploads Chapter 2 Session 3 Worksheet [PERSON_NAME] ACCT 210…" at bounding box center [442, 166] width 688 height 283
click at [35, 123] on div "Documents Planning Sheets Observation Forms Uploads Search" at bounding box center [49, 134] width 92 height 74
click at [45, 130] on link "Observation Forms" at bounding box center [49, 130] width 92 height 15
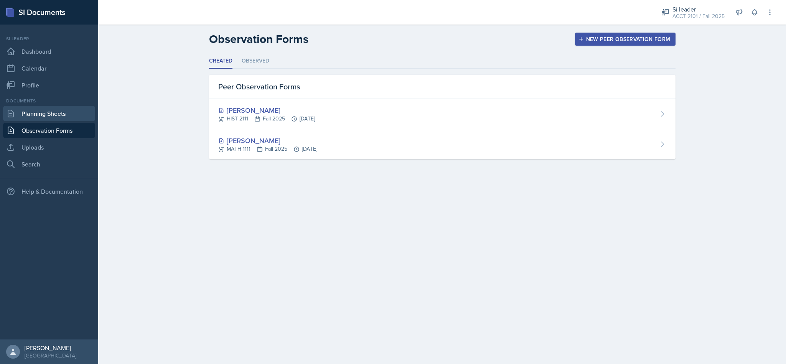
click at [45, 114] on link "Planning Sheets" at bounding box center [49, 113] width 92 height 15
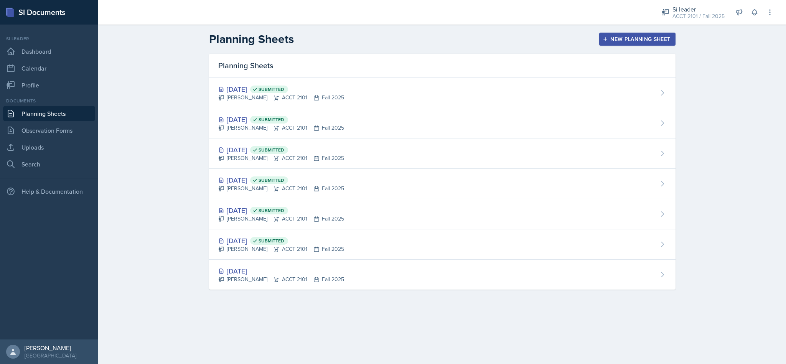
click at [43, 103] on div "Documents" at bounding box center [49, 100] width 92 height 7
click at [72, 112] on link "Planning Sheets" at bounding box center [49, 113] width 92 height 15
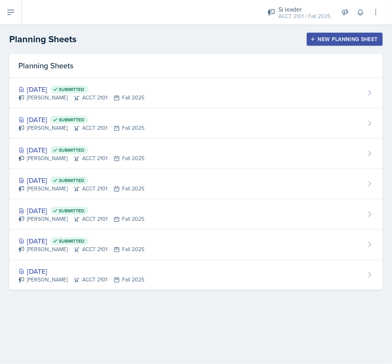
click at [275, 12] on icon at bounding box center [271, 12] width 8 height 8
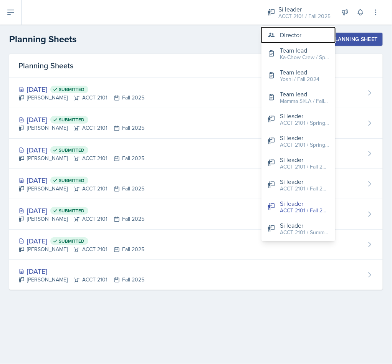
click at [287, 38] on div "Director" at bounding box center [290, 34] width 21 height 9
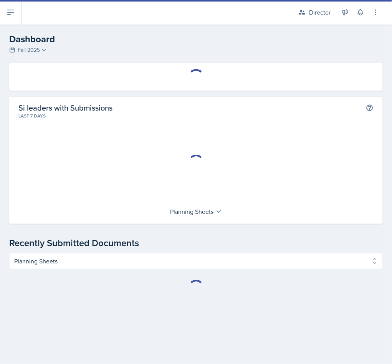
click at [294, 16] on div "Director" at bounding box center [313, 12] width 41 height 14
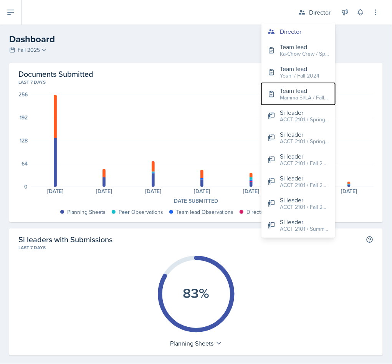
click at [294, 94] on div "Mamma SI/LA / Fall 2025" at bounding box center [304, 98] width 49 height 8
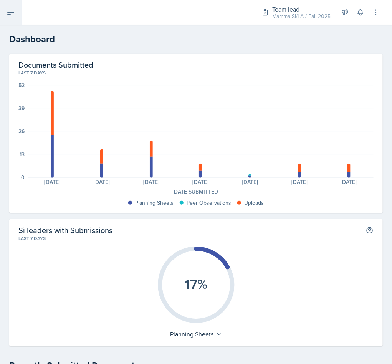
click at [14, 15] on icon at bounding box center [10, 12] width 9 height 9
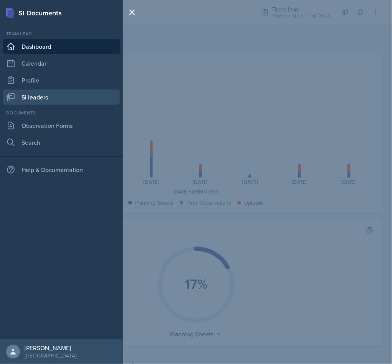
click at [70, 96] on link "Si leaders" at bounding box center [61, 96] width 117 height 15
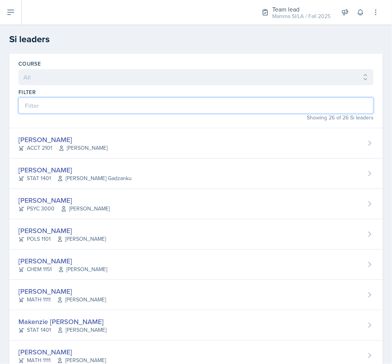
click at [184, 107] on input at bounding box center [195, 105] width 355 height 16
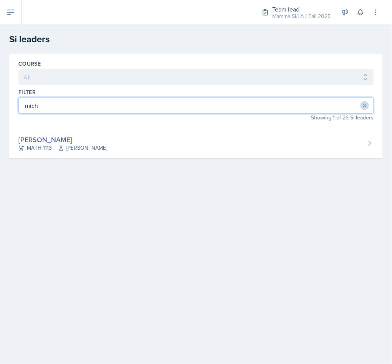
type input "mich"
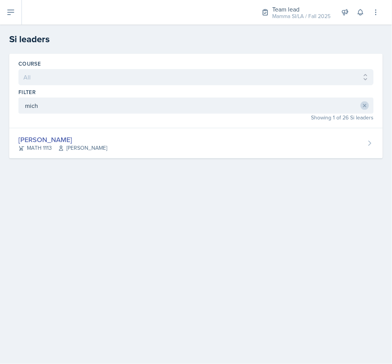
click at [226, 146] on div "[PERSON_NAME] MATH 1113 [PERSON_NAME]" at bounding box center [195, 143] width 373 height 30
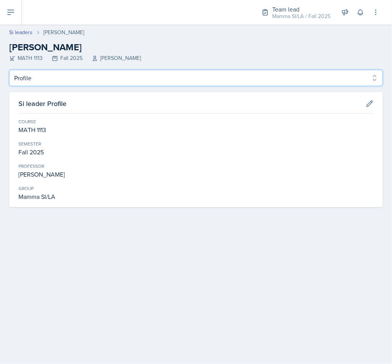
click at [91, 71] on select "Profile Planning Sheets Observation Forms Uploads" at bounding box center [195, 78] width 373 height 16
select select "Planning Sheets"
click at [9, 70] on select "Profile Planning Sheets Observation Forms Uploads" at bounding box center [195, 78] width 373 height 16
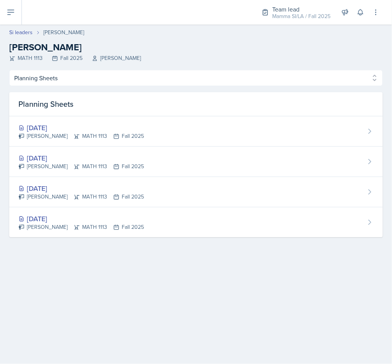
click at [106, 163] on div "[PERSON_NAME] MATH 1113 Fall 2025" at bounding box center [80, 166] width 125 height 8
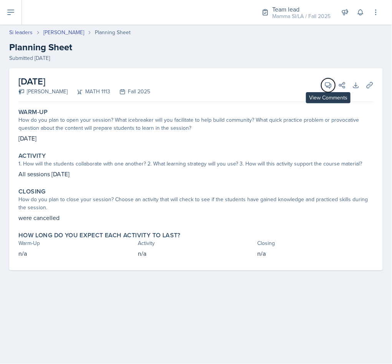
click at [325, 87] on icon at bounding box center [328, 85] width 8 height 8
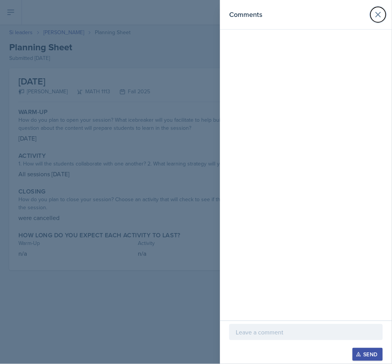
click at [375, 18] on icon at bounding box center [377, 14] width 9 height 9
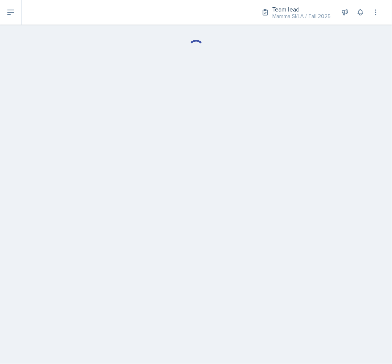
select select "Planning Sheets"
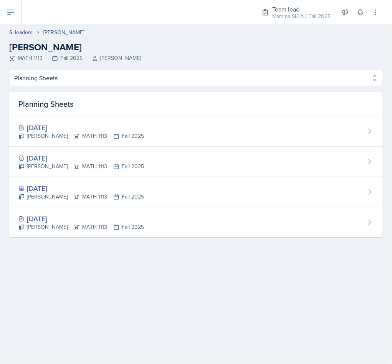
click at [104, 128] on div "[DATE]" at bounding box center [80, 127] width 125 height 10
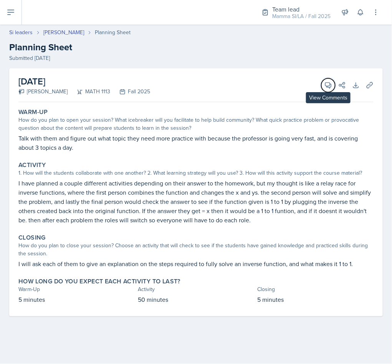
click at [327, 86] on icon at bounding box center [328, 85] width 6 height 6
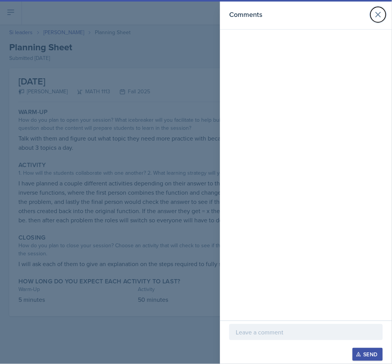
click at [374, 13] on icon at bounding box center [377, 14] width 9 height 9
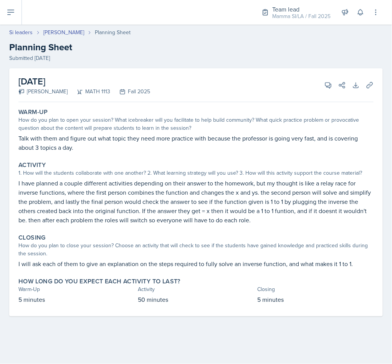
click at [18, 31] on link "Si leaders" at bounding box center [20, 32] width 23 height 8
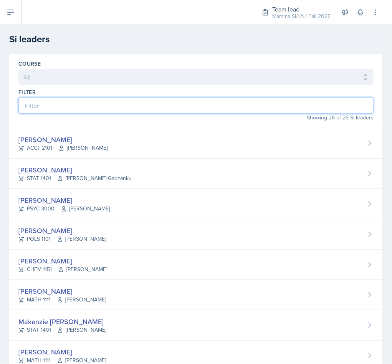
click at [137, 109] on input at bounding box center [195, 105] width 355 height 16
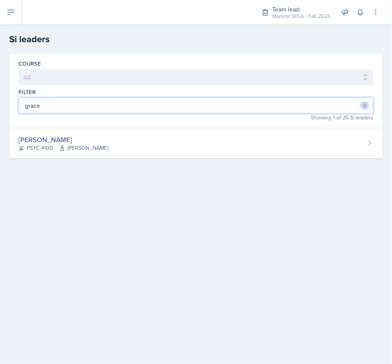
type input "grace"
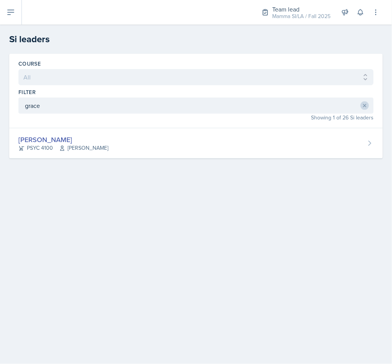
click at [120, 142] on div "[PERSON_NAME] PSYC 4100 [PERSON_NAME] Story" at bounding box center [195, 143] width 373 height 30
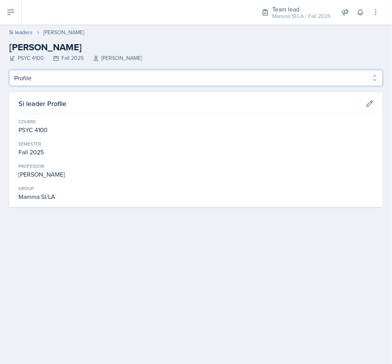
click at [124, 79] on select "Profile Planning Sheets Observation Forms Uploads" at bounding box center [195, 78] width 373 height 16
select select "Planning Sheets"
click at [9, 70] on select "Profile Planning Sheets Observation Forms Uploads" at bounding box center [195, 78] width 373 height 16
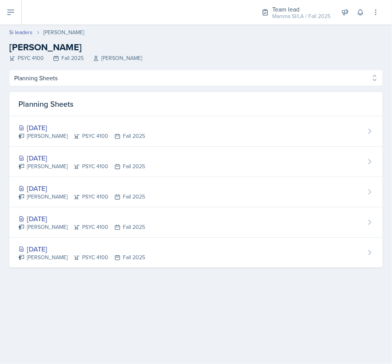
click at [135, 198] on div "[DATE] [PERSON_NAME] PSYC 4100 Fall 2025" at bounding box center [195, 192] width 373 height 30
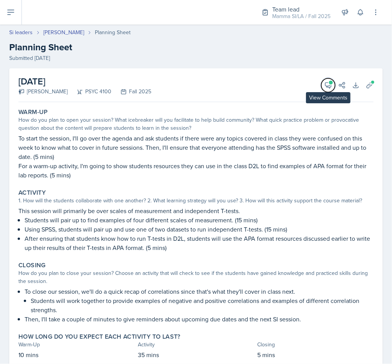
click at [324, 86] on icon at bounding box center [328, 85] width 8 height 8
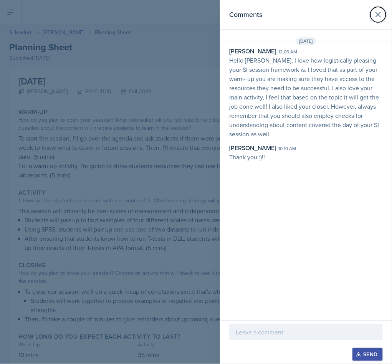
click at [377, 16] on icon at bounding box center [377, 14] width 5 height 5
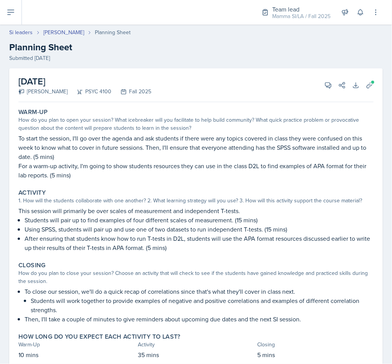
click at [22, 31] on link "Si leaders" at bounding box center [20, 32] width 23 height 8
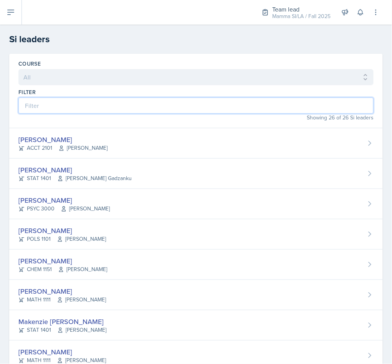
click at [81, 102] on input at bounding box center [195, 105] width 355 height 16
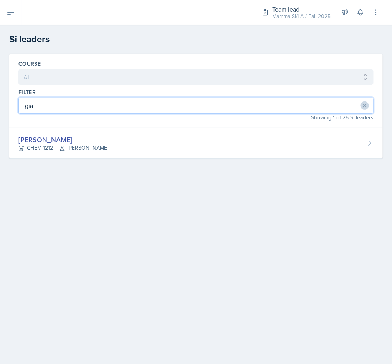
type input "gia"
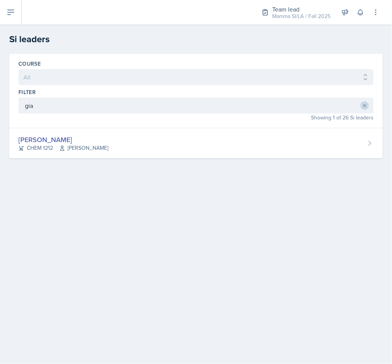
click at [112, 160] on div "Course All ACCT 2101 ACCT 2102 ACCT 4050 ANTH 1102 ANTH 3301 ARCH 1000 ARCH 100…" at bounding box center [196, 115] width 392 height 123
drag, startPoint x: 112, startPoint y: 160, endPoint x: 119, endPoint y: 144, distance: 17.3
click at [112, 159] on div "Course All ACCT 2101 ACCT 2102 ACCT 4050 ANTH 1102 ANTH 3301 ARCH 1000 ARCH 100…" at bounding box center [196, 115] width 392 height 123
click at [119, 144] on div "[PERSON_NAME] CHEM 1212 [PERSON_NAME]" at bounding box center [195, 143] width 373 height 30
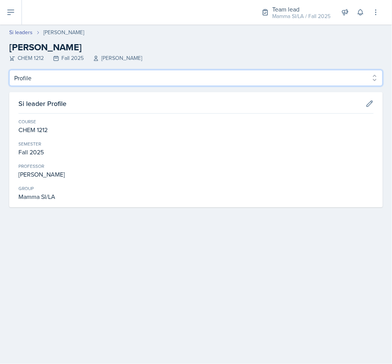
click at [77, 79] on select "Profile Planning Sheets Observation Forms Uploads" at bounding box center [195, 78] width 373 height 16
select select "Planning Sheets"
click at [9, 70] on select "Profile Planning Sheets Observation Forms Uploads" at bounding box center [195, 78] width 373 height 16
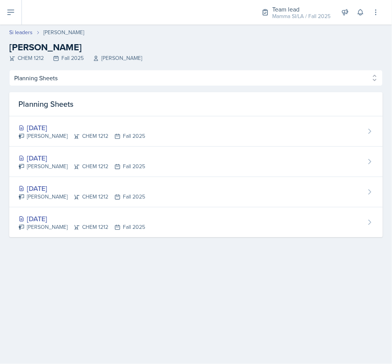
click at [171, 161] on div "[DATE] [PERSON_NAME] CHEM 1212 Fall 2025" at bounding box center [195, 162] width 373 height 30
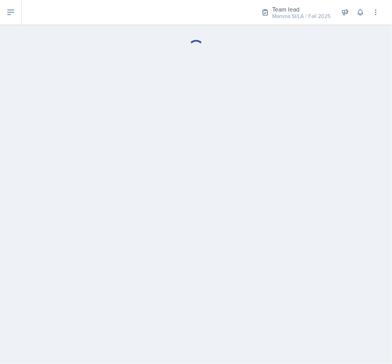
select select "Planning Sheets"
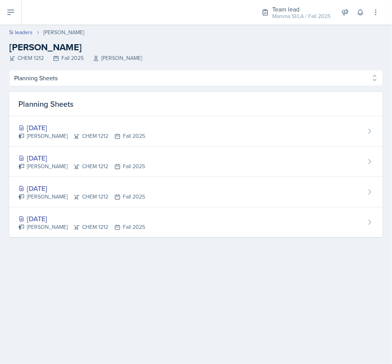
click at [85, 125] on div "[DATE]" at bounding box center [81, 127] width 127 height 10
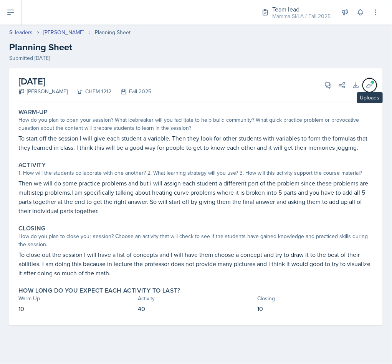
click at [371, 88] on icon at bounding box center [370, 85] width 8 height 8
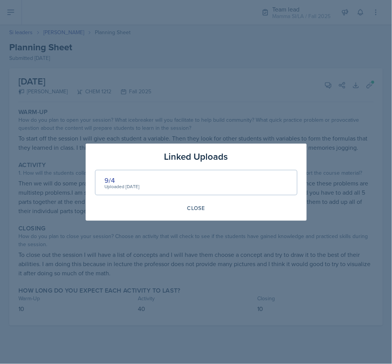
click at [107, 178] on div "9/4" at bounding box center [122, 180] width 35 height 10
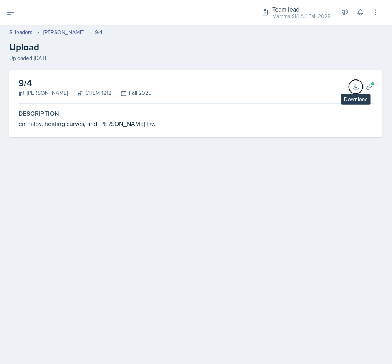
click at [353, 87] on icon at bounding box center [355, 86] width 5 height 5
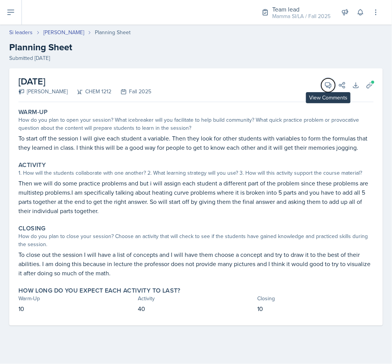
click at [324, 89] on icon at bounding box center [328, 85] width 8 height 8
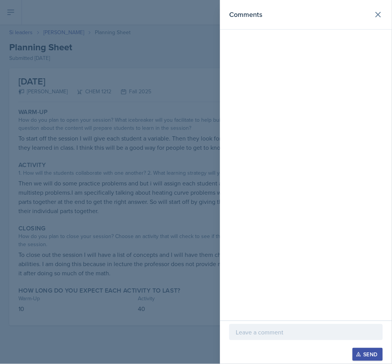
click at [287, 320] on div "Send" at bounding box center [306, 341] width 172 height 43
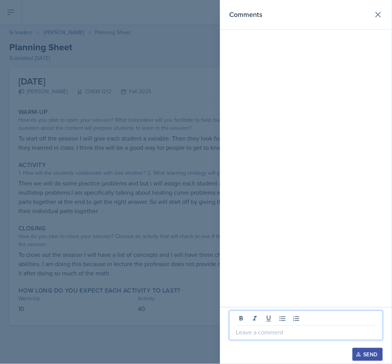
click at [287, 329] on p at bounding box center [305, 331] width 140 height 9
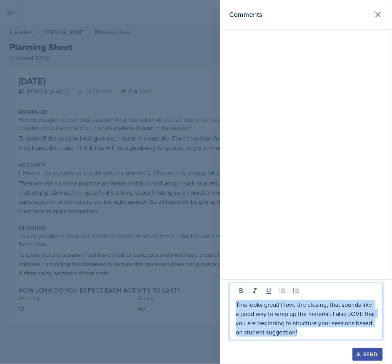
drag, startPoint x: 304, startPoint y: 323, endPoint x: 224, endPoint y: 304, distance: 82.9
click at [224, 304] on div "This looks great! I love the closing, that sounds like a good way to wrap up th…" at bounding box center [306, 321] width 172 height 84
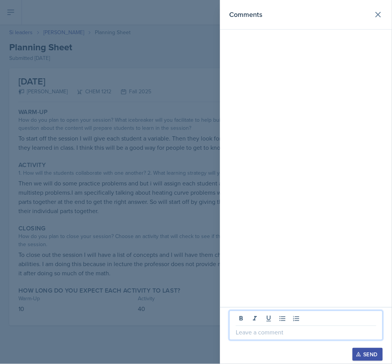
click at [355, 331] on p at bounding box center [305, 331] width 140 height 9
paste div
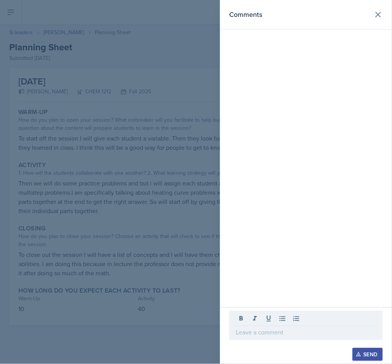
click at [268, 338] on div at bounding box center [305, 325] width 153 height 30
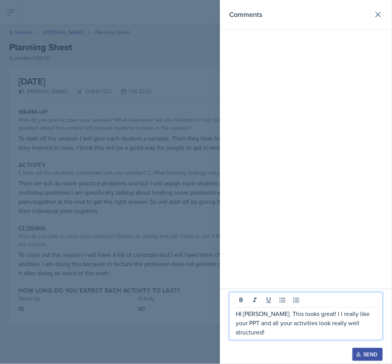
click at [360, 351] on icon "button" at bounding box center [358, 353] width 5 height 5
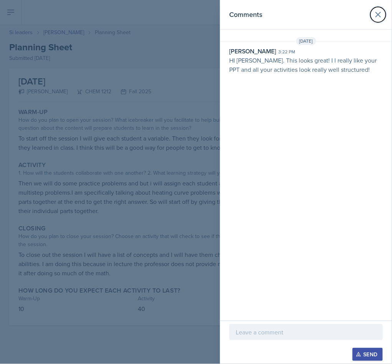
click at [379, 15] on icon at bounding box center [377, 14] width 5 height 5
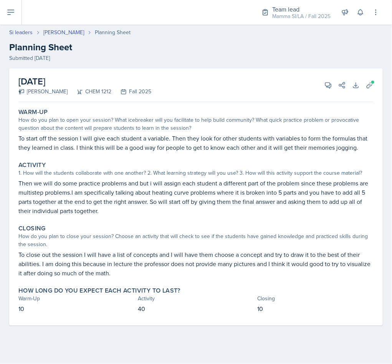
click at [21, 29] on link "Si leaders" at bounding box center [20, 32] width 23 height 8
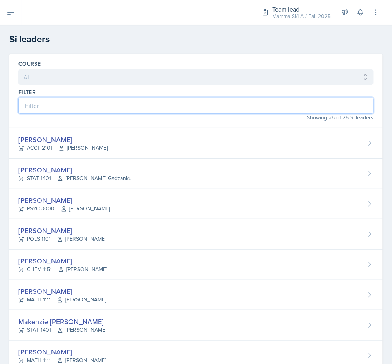
click at [120, 109] on input at bounding box center [195, 105] width 355 height 16
click at [106, 108] on input at bounding box center [195, 105] width 355 height 16
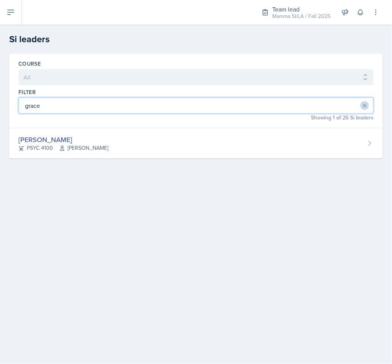
type input "grace"
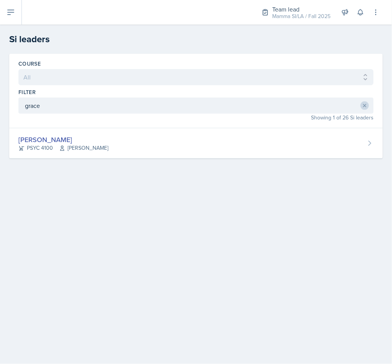
click at [104, 148] on div "[PERSON_NAME] PSYC 4100 [PERSON_NAME] Story" at bounding box center [195, 143] width 373 height 30
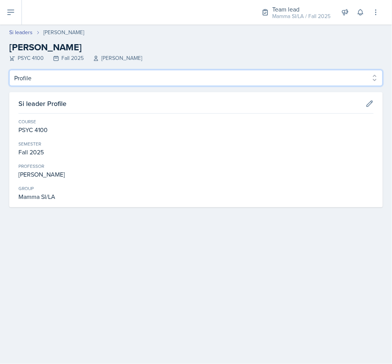
click at [74, 80] on select "Profile Planning Sheets Observation Forms Uploads" at bounding box center [195, 78] width 373 height 16
select select "Planning Sheets"
click at [9, 70] on select "Profile Planning Sheets Observation Forms Uploads" at bounding box center [195, 78] width 373 height 16
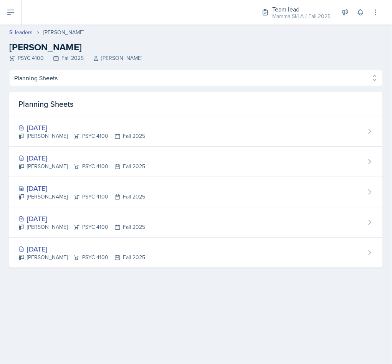
click at [75, 129] on div "[DATE]" at bounding box center [81, 127] width 127 height 10
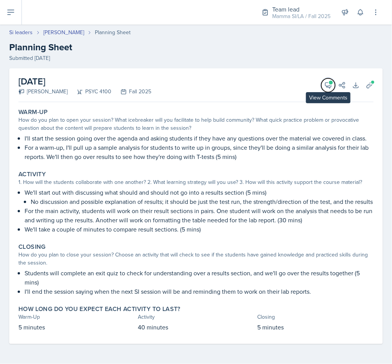
click at [327, 86] on icon at bounding box center [328, 85] width 6 height 6
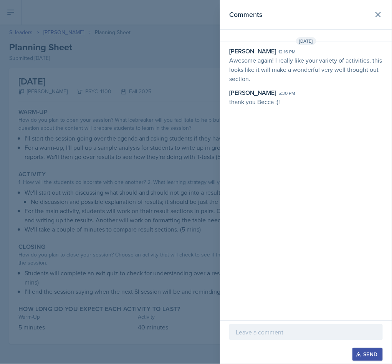
click at [311, 76] on p "Awesome again! I really like your variety of activities, this looks like it wil…" at bounding box center [305, 70] width 153 height 28
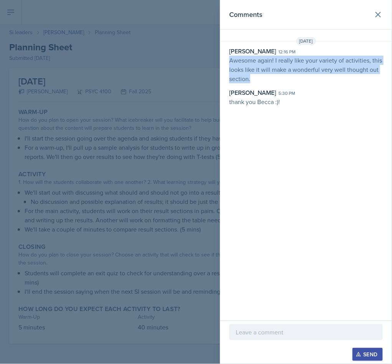
drag, startPoint x: 255, startPoint y: 76, endPoint x: 226, endPoint y: 63, distance: 32.1
click at [226, 63] on div "[PERSON_NAME] 12:16 pm Awesome again! I really like your variety of activities,…" at bounding box center [306, 76] width 172 height 60
copy p "Awesome again! I really like your variety of activities, this looks like it wil…"
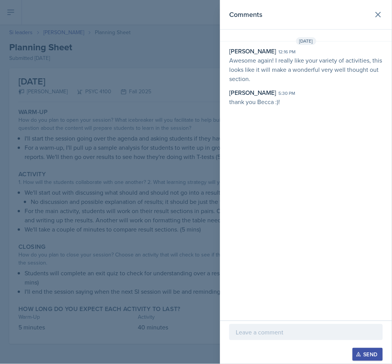
click at [382, 7] on header "Comments" at bounding box center [306, 15] width 172 height 30
click at [375, 13] on icon at bounding box center [377, 14] width 9 height 9
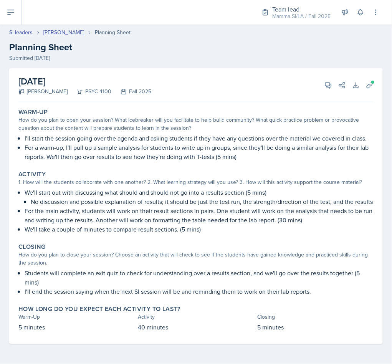
click at [28, 36] on link "Si leaders" at bounding box center [20, 32] width 23 height 8
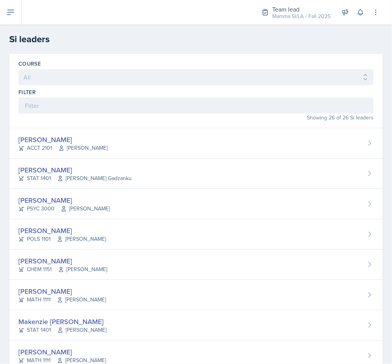
click at [178, 91] on div "Filter" at bounding box center [195, 92] width 355 height 8
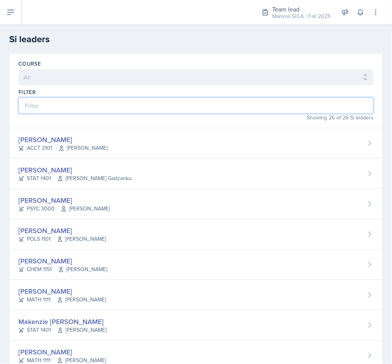
click at [182, 113] on input at bounding box center [195, 105] width 355 height 16
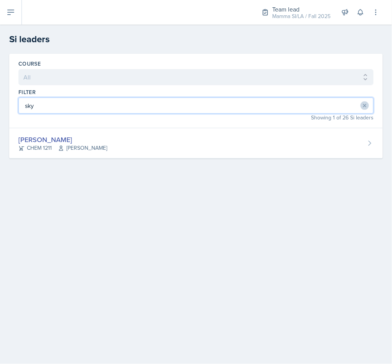
type input "sky"
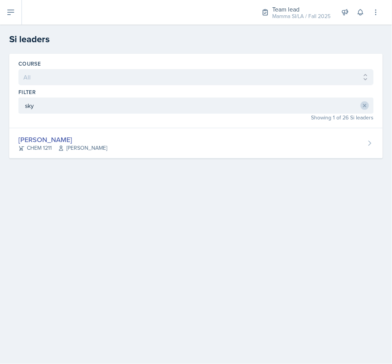
click at [51, 147] on div "CHEM 1211 [PERSON_NAME]" at bounding box center [62, 148] width 89 height 8
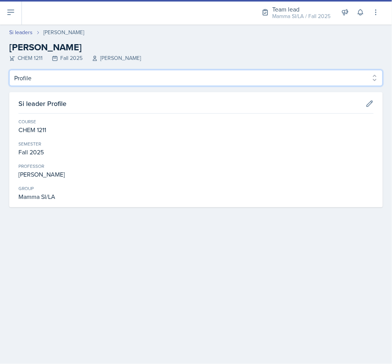
click at [96, 78] on select "Profile Planning Sheets Observation Forms Uploads" at bounding box center [195, 78] width 373 height 16
select select "Planning Sheets"
click at [9, 70] on select "Profile Planning Sheets Observation Forms Uploads" at bounding box center [195, 78] width 373 height 16
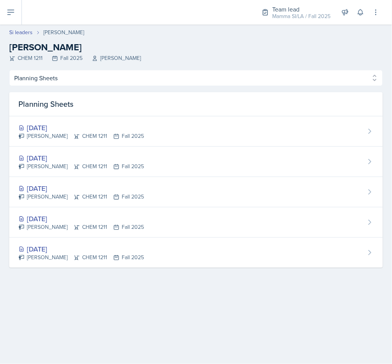
click at [96, 161] on div "[DATE]" at bounding box center [80, 158] width 125 height 10
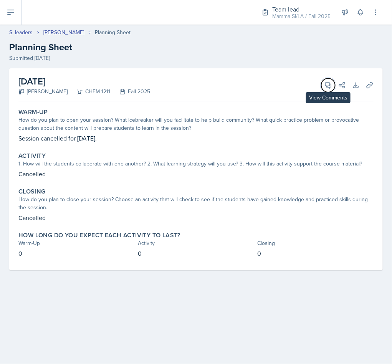
click at [326, 89] on button "View Comments" at bounding box center [328, 85] width 14 height 14
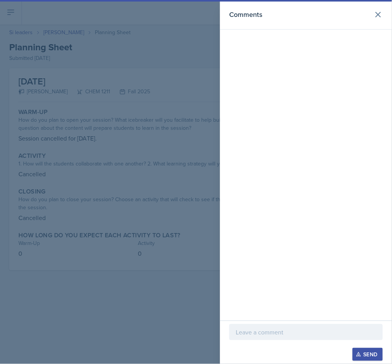
click at [273, 333] on p at bounding box center [305, 331] width 140 height 9
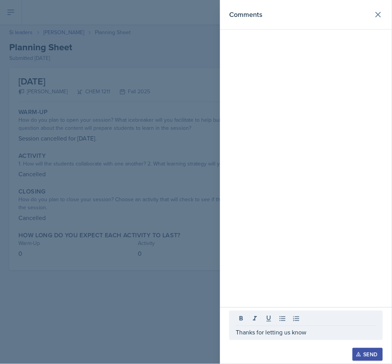
click at [360, 350] on button "Send" at bounding box center [367, 353] width 30 height 13
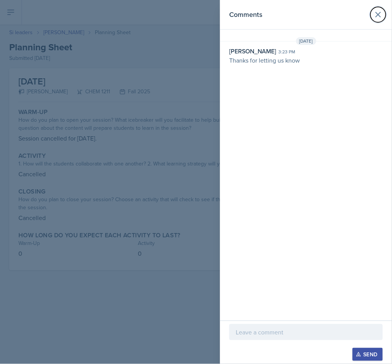
click at [377, 15] on icon at bounding box center [377, 14] width 5 height 5
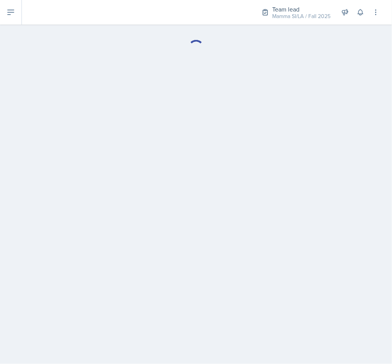
select select "Planning Sheets"
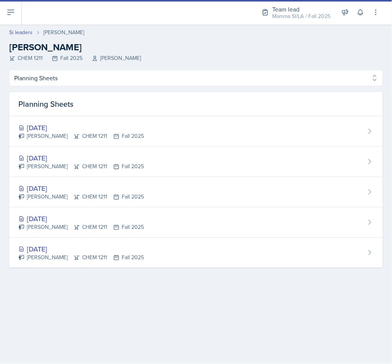
click at [86, 128] on div "[DATE]" at bounding box center [80, 127] width 125 height 10
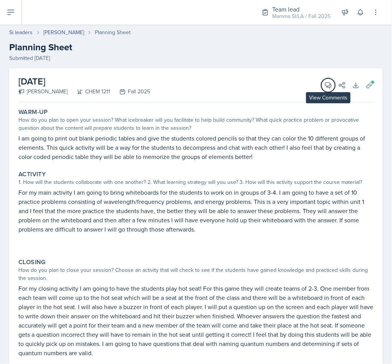
click at [321, 78] on button "View Comments" at bounding box center [328, 85] width 14 height 14
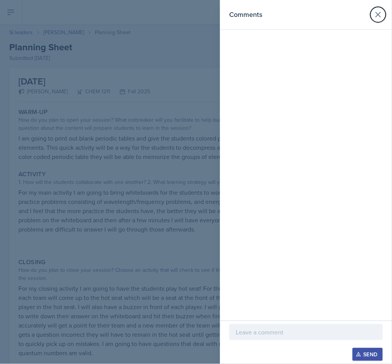
click at [373, 13] on button at bounding box center [377, 14] width 15 height 15
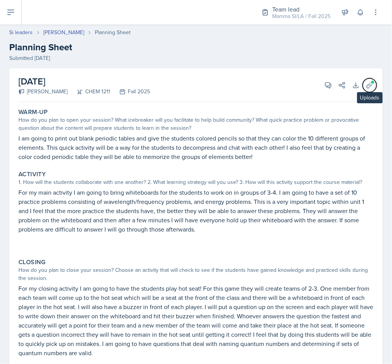
click at [362, 80] on button "Uploads" at bounding box center [369, 85] width 14 height 14
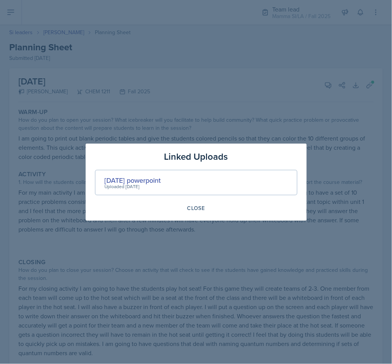
click at [143, 180] on div "[DATE] powerpoint" at bounding box center [133, 180] width 56 height 10
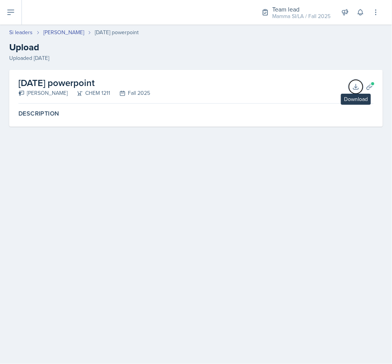
click at [357, 87] on icon at bounding box center [356, 87] width 8 height 8
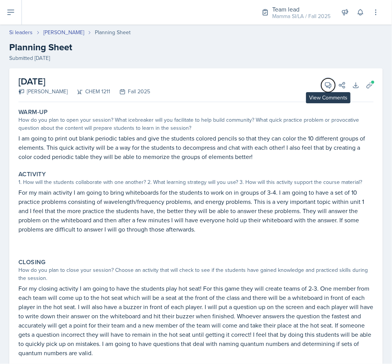
click at [321, 80] on button "View Comments" at bounding box center [328, 85] width 14 height 14
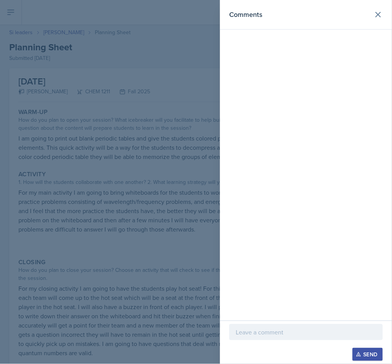
click at [288, 331] on p at bounding box center [305, 331] width 140 height 9
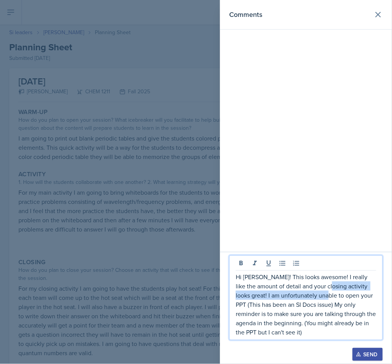
click at [330, 291] on p "Hi [PERSON_NAME]! This looks awesome! I really like the amount of detail and yo…" at bounding box center [305, 304] width 140 height 64
click at [316, 333] on p "Hi [PERSON_NAME]! This looks awesome! I really like the amount of detail and yo…" at bounding box center [305, 304] width 140 height 64
click at [366, 347] on button "Send" at bounding box center [367, 353] width 30 height 13
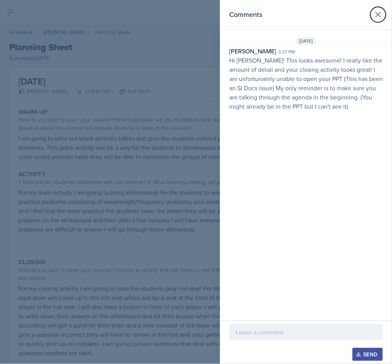
click at [378, 15] on icon at bounding box center [377, 14] width 9 height 9
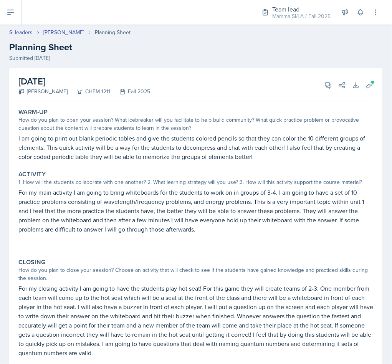
click at [18, 35] on link "Si leaders" at bounding box center [20, 32] width 23 height 8
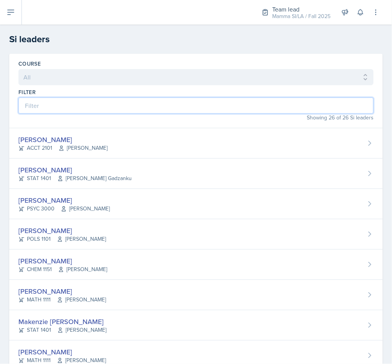
click at [209, 106] on input at bounding box center [195, 105] width 355 height 16
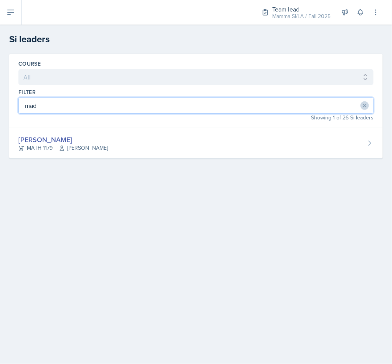
type input "mad"
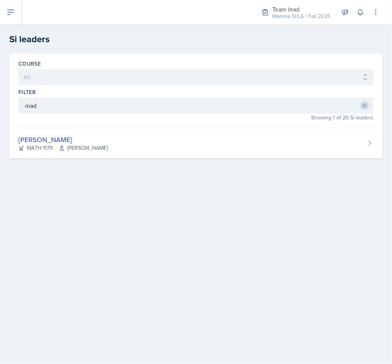
click at [132, 147] on div "[PERSON_NAME] MATH 1179 [PERSON_NAME]" at bounding box center [195, 143] width 373 height 30
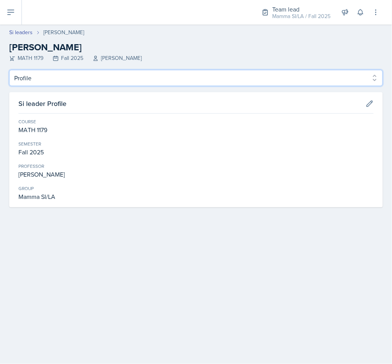
click at [68, 75] on select "Profile Planning Sheets Observation Forms Uploads" at bounding box center [195, 78] width 373 height 16
select select "Planning Sheets"
click at [9, 70] on select "Profile Planning Sheets Observation Forms Uploads" at bounding box center [195, 78] width 373 height 16
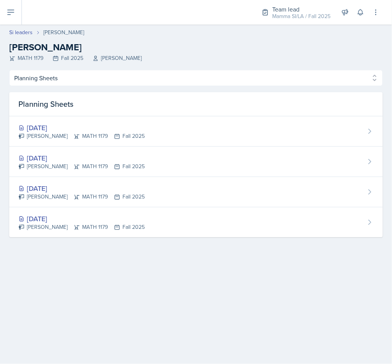
click at [119, 165] on div "[PERSON_NAME] MATH 1179 Fall 2025" at bounding box center [81, 166] width 126 height 8
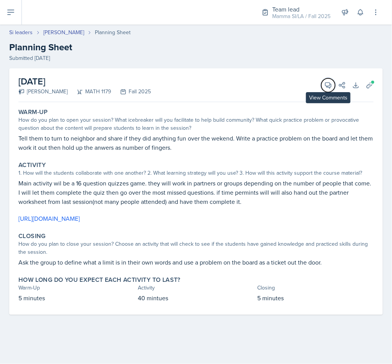
click at [331, 83] on span at bounding box center [331, 83] width 4 height 4
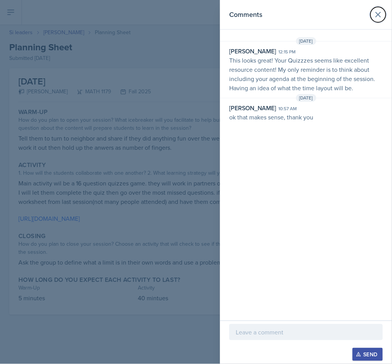
click at [372, 16] on button at bounding box center [377, 14] width 15 height 15
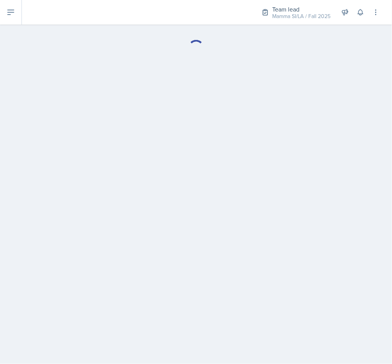
select select "Planning Sheets"
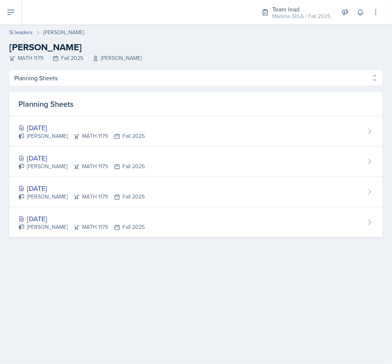
click at [120, 130] on div "[DATE]" at bounding box center [81, 127] width 126 height 10
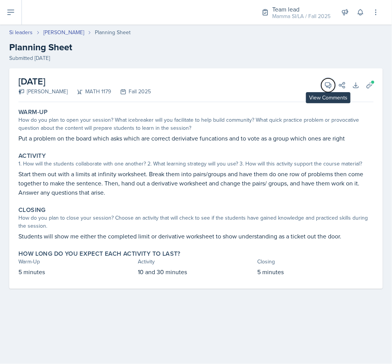
click at [324, 90] on button "View Comments" at bounding box center [328, 85] width 14 height 14
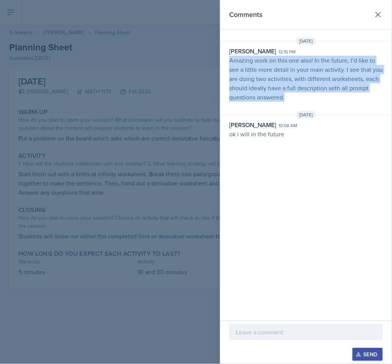
drag, startPoint x: 295, startPoint y: 96, endPoint x: 230, endPoint y: 56, distance: 75.6
click at [230, 56] on p "Amazing work on this one also! In the future, I’d like to see a little more det…" at bounding box center [305, 79] width 153 height 46
copy p "Amazing work on this one also! In the future, I’d like to see a little more det…"
click at [379, 7] on button at bounding box center [377, 14] width 15 height 15
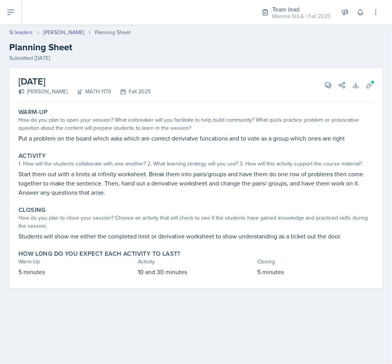
click at [59, 53] on h2 "Planning Sheet" at bounding box center [195, 47] width 373 height 14
click at [22, 31] on link "Si leaders" at bounding box center [20, 32] width 23 height 8
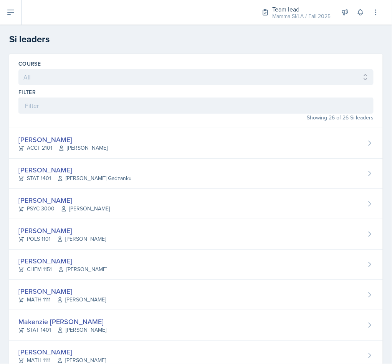
click at [97, 143] on div "[PERSON_NAME]" at bounding box center [62, 139] width 89 height 10
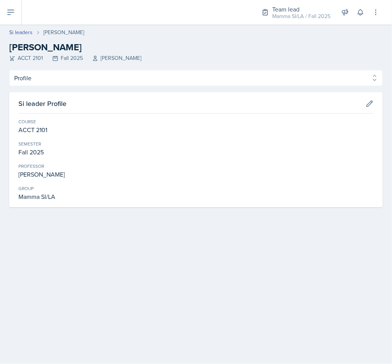
click at [26, 36] on link "Si leaders" at bounding box center [20, 32] width 23 height 8
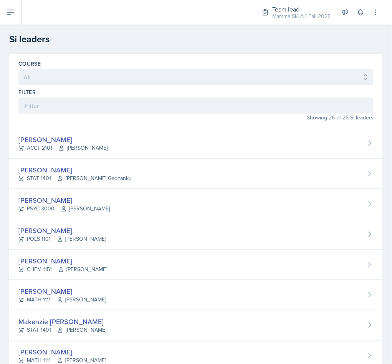
click at [121, 170] on div "[PERSON_NAME] STAT 1401 [PERSON_NAME] Gadzanku" at bounding box center [195, 173] width 373 height 30
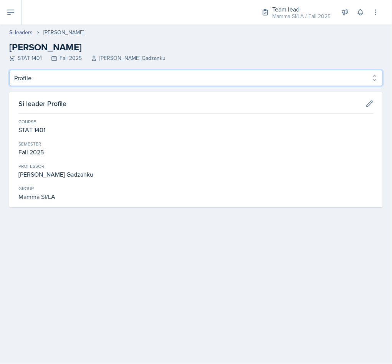
click at [99, 74] on select "Profile Planning Sheets Observation Forms Uploads" at bounding box center [195, 78] width 373 height 16
select select "Planning Sheets"
click at [9, 70] on select "Profile Planning Sheets Observation Forms Uploads" at bounding box center [195, 78] width 373 height 16
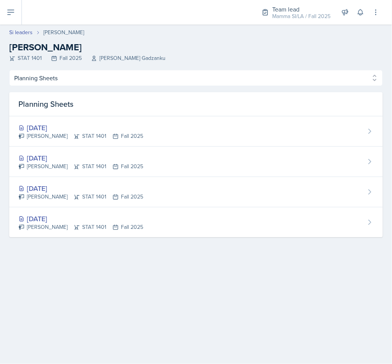
click at [77, 128] on div "[DATE]" at bounding box center [80, 127] width 125 height 10
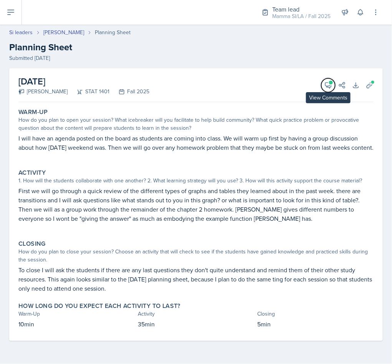
click at [324, 86] on button "View Comments" at bounding box center [328, 85] width 14 height 14
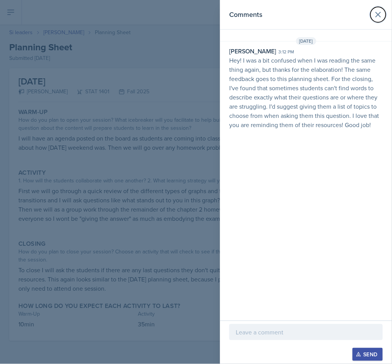
click at [374, 15] on icon at bounding box center [377, 14] width 9 height 9
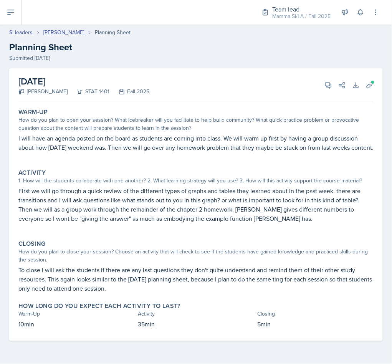
click at [19, 30] on link "Si leaders" at bounding box center [20, 32] width 23 height 8
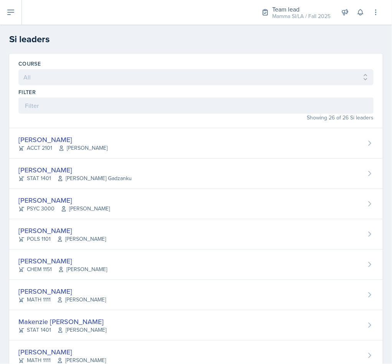
click at [97, 206] on span "[PERSON_NAME]" at bounding box center [85, 208] width 49 height 8
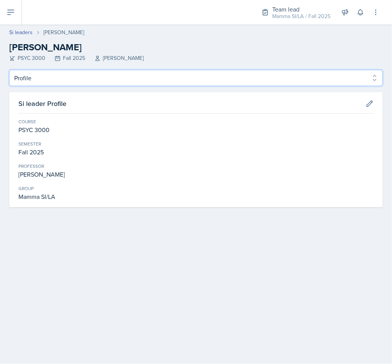
click at [79, 81] on select "Profile Planning Sheets Observation Forms Uploads" at bounding box center [195, 78] width 373 height 16
select select "Planning Sheets"
click at [9, 70] on select "Profile Planning Sheets Observation Forms Uploads" at bounding box center [195, 78] width 373 height 16
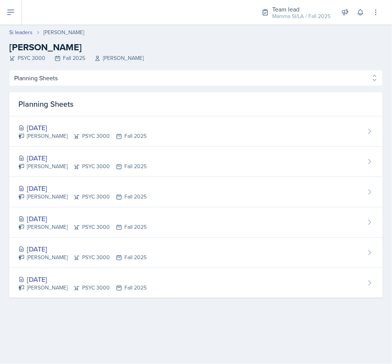
click at [87, 136] on div "[PERSON_NAME] PSYC 3000 Fall 2025" at bounding box center [82, 136] width 128 height 8
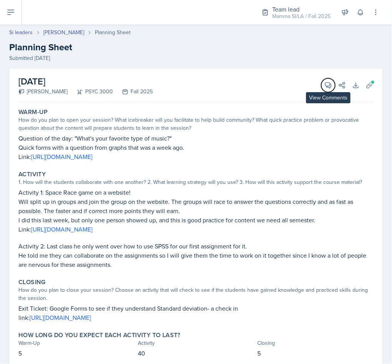
click at [324, 86] on icon at bounding box center [328, 85] width 8 height 8
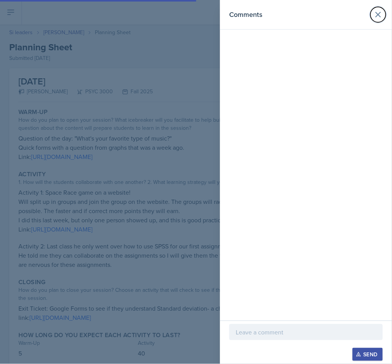
click at [375, 15] on icon at bounding box center [377, 14] width 9 height 9
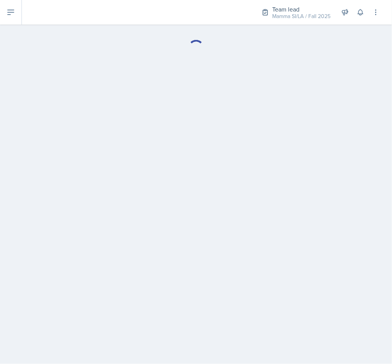
select select "Planning Sheets"
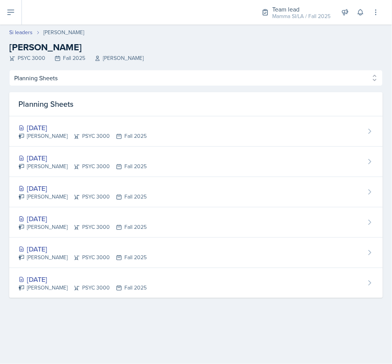
click at [146, 156] on div "[DATE]" at bounding box center [82, 158] width 128 height 10
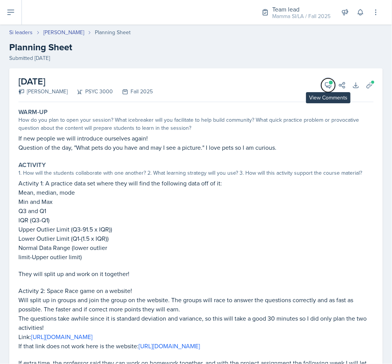
click at [321, 90] on button "View Comments" at bounding box center [328, 85] width 14 height 14
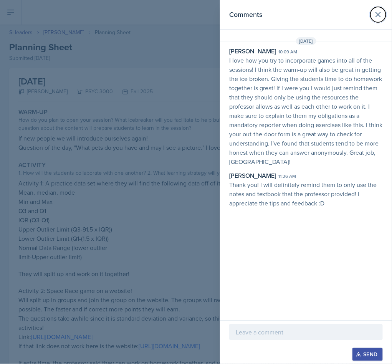
click at [375, 18] on icon at bounding box center [377, 14] width 9 height 9
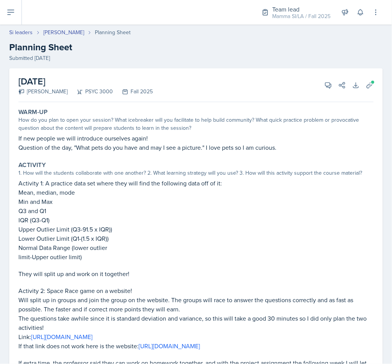
click at [20, 34] on link "Si leaders" at bounding box center [20, 32] width 23 height 8
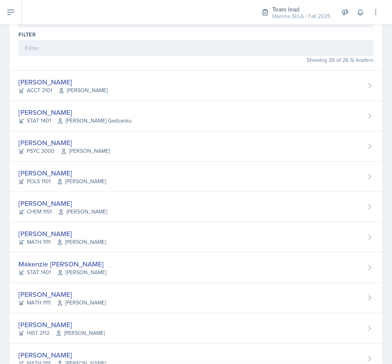
scroll to position [96, 0]
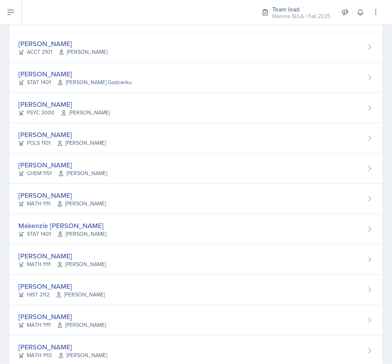
click at [68, 138] on div "[PERSON_NAME]" at bounding box center [61, 134] width 87 height 10
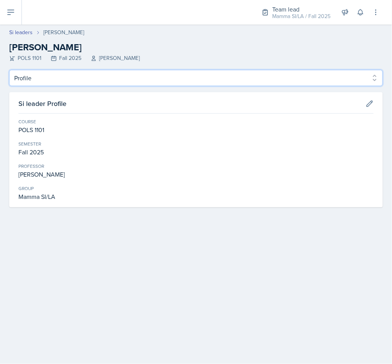
click at [128, 81] on select "Profile Planning Sheets Observation Forms Uploads" at bounding box center [195, 78] width 373 height 16
select select "Planning Sheets"
click at [9, 70] on select "Profile Planning Sheets Observation Forms Uploads" at bounding box center [195, 78] width 373 height 16
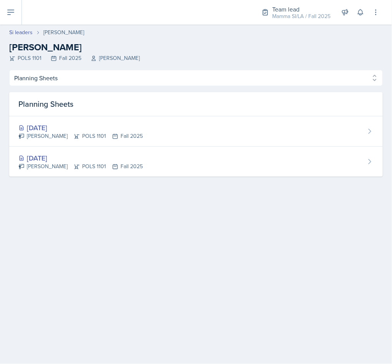
click at [121, 130] on div "[DATE]" at bounding box center [80, 127] width 124 height 10
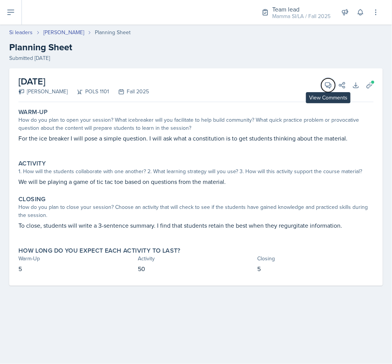
click at [325, 88] on icon at bounding box center [328, 85] width 8 height 8
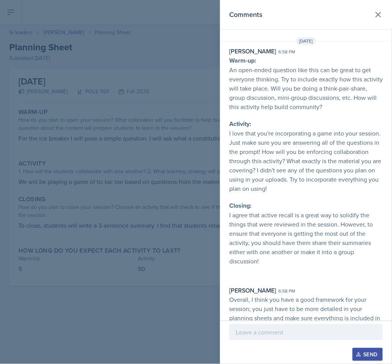
scroll to position [14, 0]
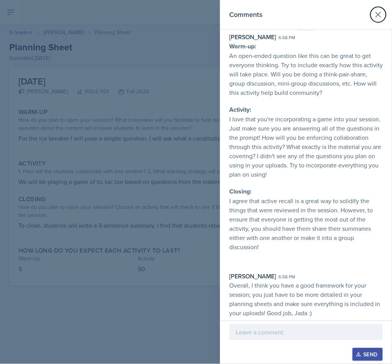
click at [373, 11] on icon at bounding box center [377, 14] width 9 height 9
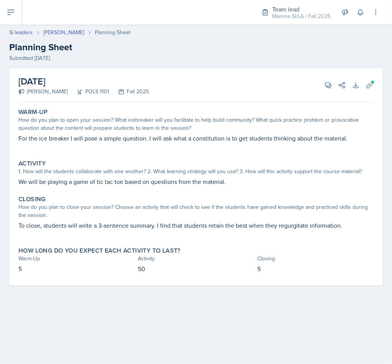
click at [26, 31] on link "Si leaders" at bounding box center [20, 32] width 23 height 8
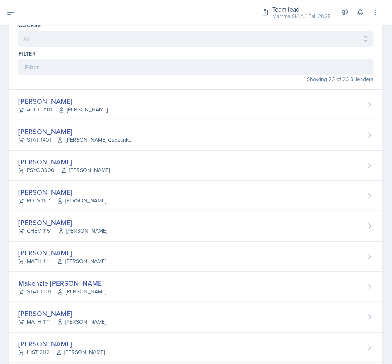
scroll to position [58, 0]
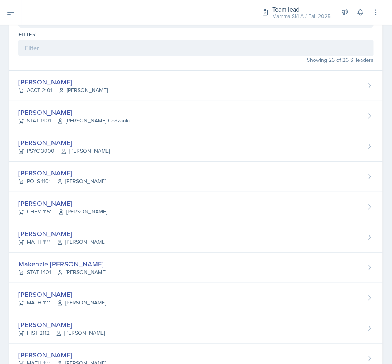
click at [63, 238] on div "[PERSON_NAME]" at bounding box center [61, 233] width 87 height 10
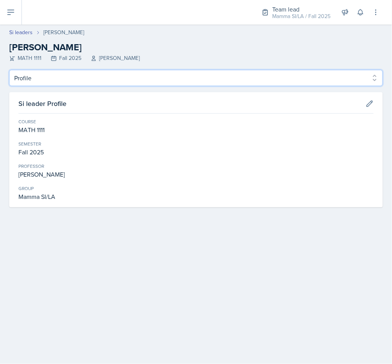
click at [255, 72] on select "Profile Planning Sheets Observation Forms Uploads" at bounding box center [195, 78] width 373 height 16
select select "Planning Sheets"
click at [9, 70] on select "Profile Planning Sheets Observation Forms Uploads" at bounding box center [195, 78] width 373 height 16
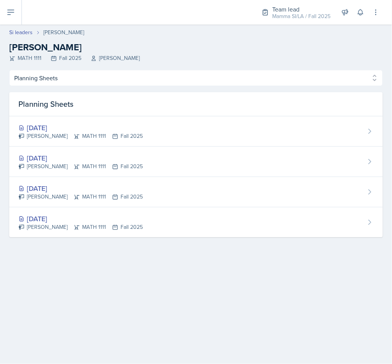
click at [128, 126] on div "[DATE]" at bounding box center [80, 127] width 124 height 10
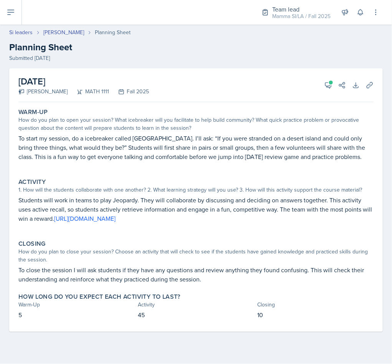
click at [319, 86] on div "View Comments Comments [DATE] [PERSON_NAME] 10:35 am Again, I absolutely love t…" at bounding box center [332, 85] width 28 height 8
click at [323, 83] on button "View Comments" at bounding box center [328, 85] width 14 height 14
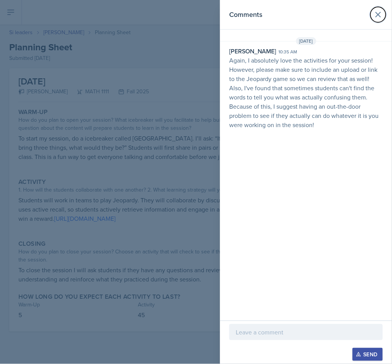
click at [380, 16] on icon at bounding box center [377, 14] width 5 height 5
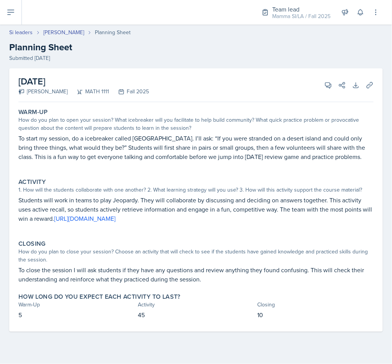
click at [26, 31] on link "Si leaders" at bounding box center [20, 32] width 23 height 8
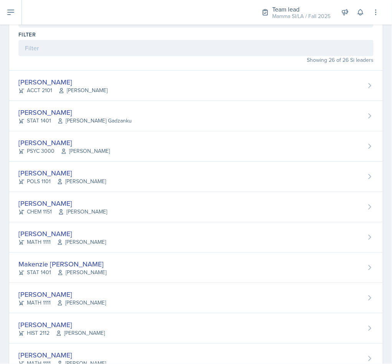
scroll to position [76, 0]
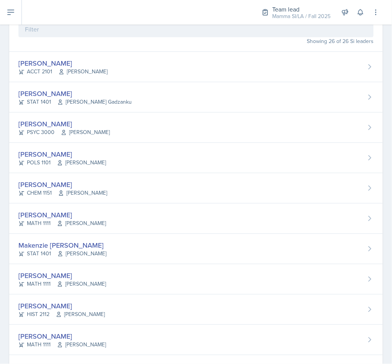
click at [44, 217] on div "[PERSON_NAME]" at bounding box center [61, 214] width 87 height 10
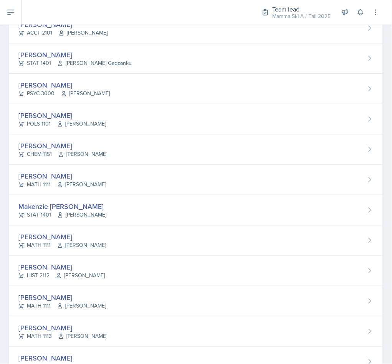
click at [48, 206] on div "Makenzie [PERSON_NAME]" at bounding box center [62, 206] width 88 height 10
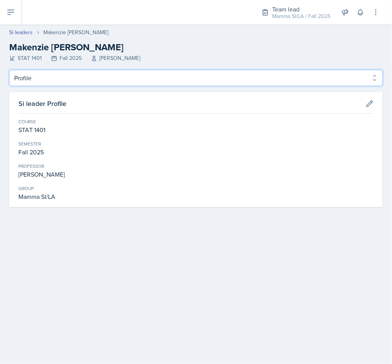
click at [291, 77] on select "Profile Planning Sheets Observation Forms Uploads" at bounding box center [195, 78] width 373 height 16
select select "Planning Sheets"
click at [9, 70] on select "Profile Planning Sheets Observation Forms Uploads" at bounding box center [195, 78] width 373 height 16
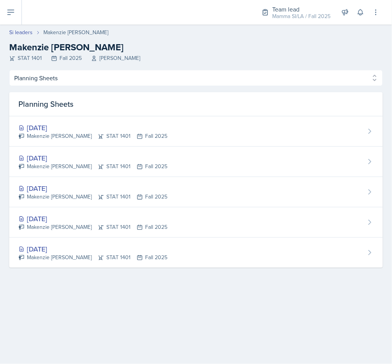
click at [263, 138] on div "[DATE] [PERSON_NAME] STAT 1401 Fall 2025" at bounding box center [195, 131] width 373 height 30
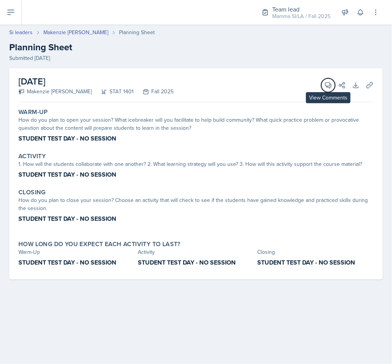
click at [329, 82] on span at bounding box center [331, 83] width 4 height 4
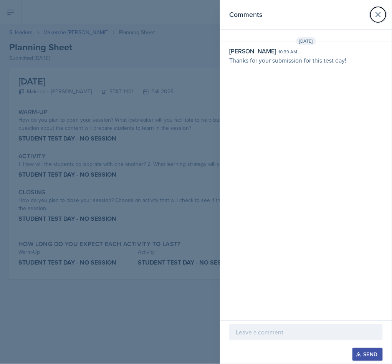
click at [377, 17] on icon at bounding box center [377, 14] width 9 height 9
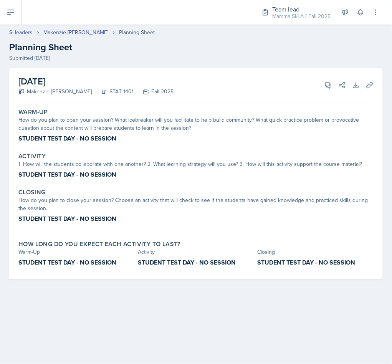
click at [28, 31] on link "Si leaders" at bounding box center [20, 32] width 23 height 8
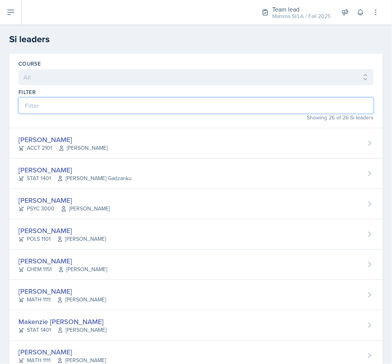
click at [132, 110] on input at bounding box center [195, 105] width 355 height 16
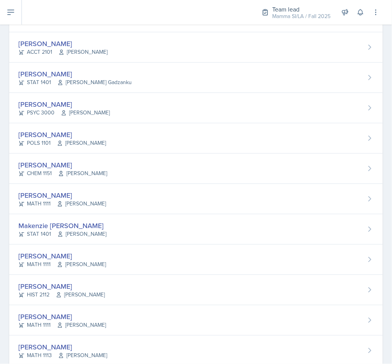
scroll to position [115, 0]
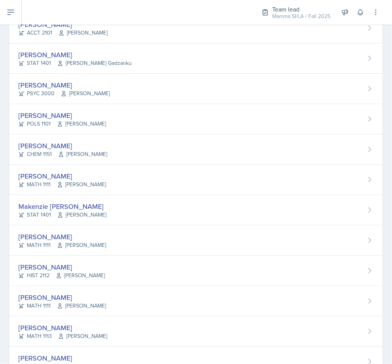
click at [74, 231] on div "[PERSON_NAME] MATH 1111 [PERSON_NAME]" at bounding box center [195, 240] width 373 height 30
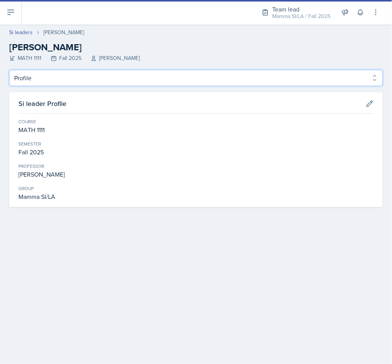
click at [256, 79] on select "Profile Planning Sheets Observation Forms Uploads" at bounding box center [195, 78] width 373 height 16
select select "Planning Sheets"
click at [9, 70] on select "Profile Planning Sheets Observation Forms Uploads" at bounding box center [195, 78] width 373 height 16
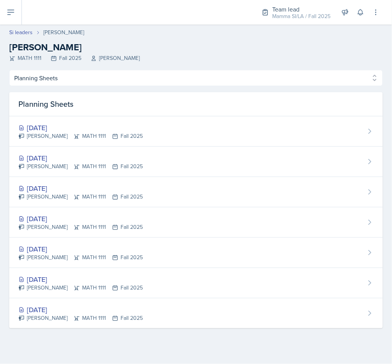
click at [280, 134] on div "[DATE] [PERSON_NAME] MATH 1111 Fall 2025" at bounding box center [195, 131] width 373 height 30
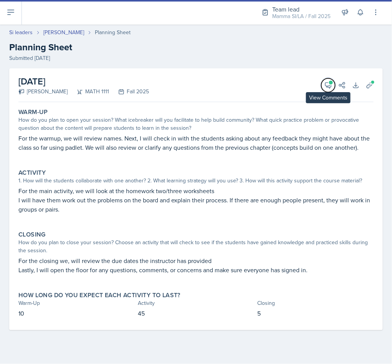
click at [327, 83] on icon at bounding box center [328, 85] width 8 height 8
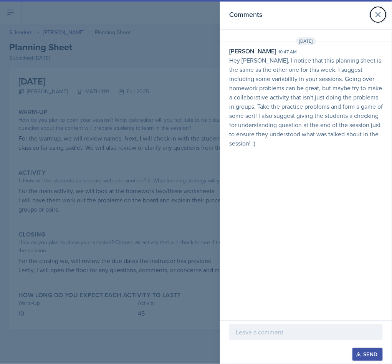
click at [377, 12] on icon at bounding box center [377, 14] width 9 height 9
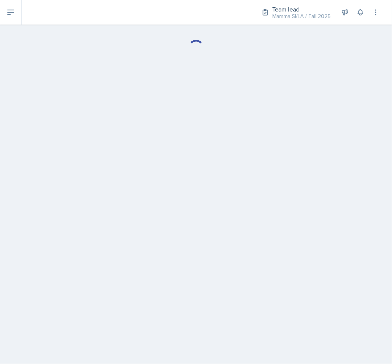
select select "Planning Sheets"
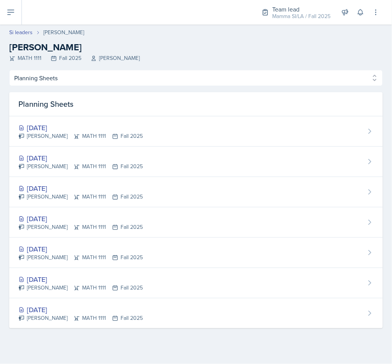
click at [22, 33] on link "Si leaders" at bounding box center [20, 32] width 23 height 8
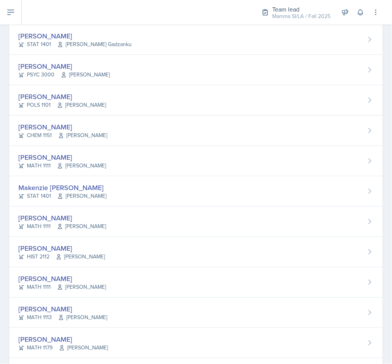
scroll to position [153, 0]
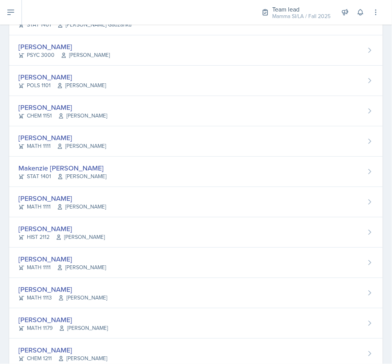
click at [46, 234] on div "[PERSON_NAME]" at bounding box center [61, 228] width 86 height 10
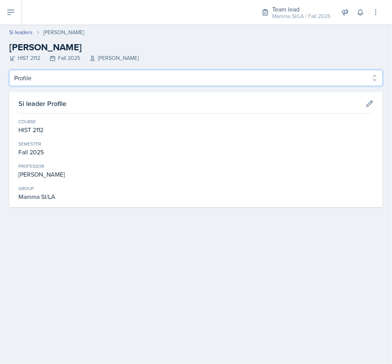
click at [271, 84] on select "Profile Planning Sheets Observation Forms Uploads" at bounding box center [195, 78] width 373 height 16
select select "Planning Sheets"
click at [9, 70] on select "Profile Planning Sheets Observation Forms Uploads" at bounding box center [195, 78] width 373 height 16
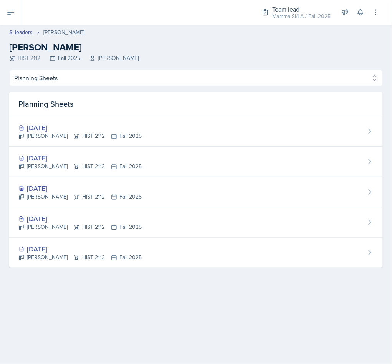
click at [132, 130] on div "[DATE]" at bounding box center [79, 127] width 123 height 10
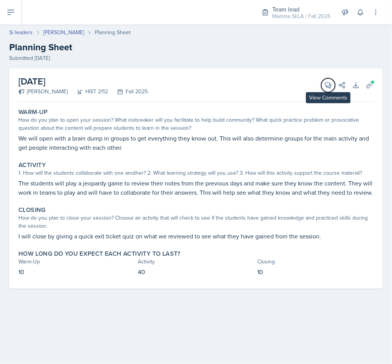
click at [328, 86] on icon at bounding box center [328, 85] width 6 height 6
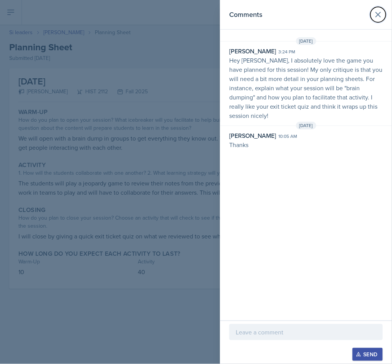
drag, startPoint x: 375, startPoint y: 16, endPoint x: 363, endPoint y: 21, distance: 13.5
click at [373, 18] on icon at bounding box center [377, 14] width 9 height 9
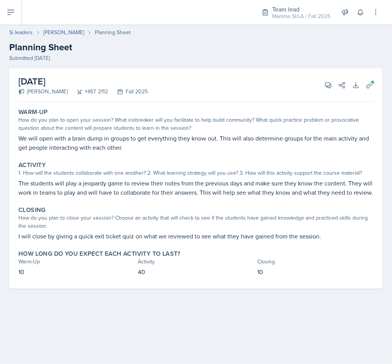
click at [15, 31] on link "Si leaders" at bounding box center [20, 32] width 23 height 8
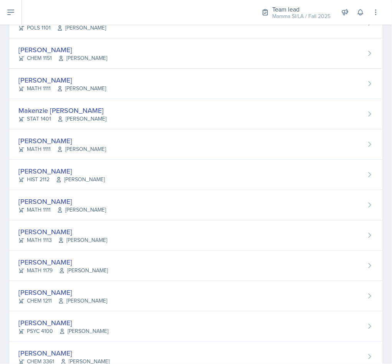
scroll to position [230, 0]
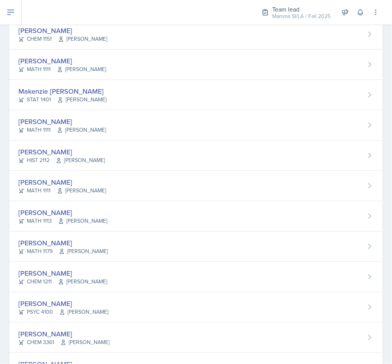
click at [35, 192] on div "MATH 1111 Symon Kimitei" at bounding box center [61, 190] width 87 height 8
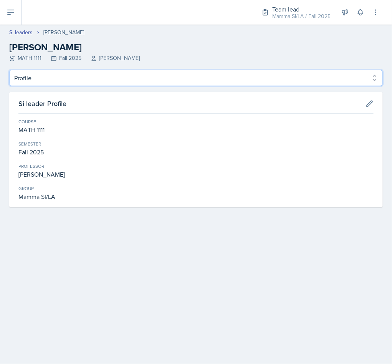
click at [297, 76] on select "Profile Planning Sheets Observation Forms Uploads" at bounding box center [195, 78] width 373 height 16
select select "Planning Sheets"
click at [9, 70] on select "Profile Planning Sheets Observation Forms Uploads" at bounding box center [195, 78] width 373 height 16
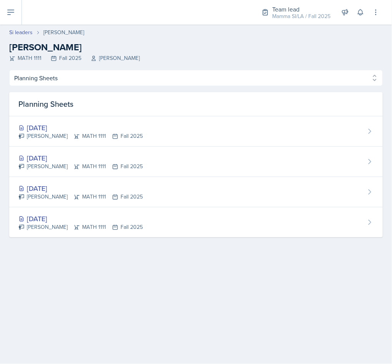
click at [290, 124] on div "[DATE] [PERSON_NAME] MATH 1111 Fall 2025" at bounding box center [195, 131] width 373 height 30
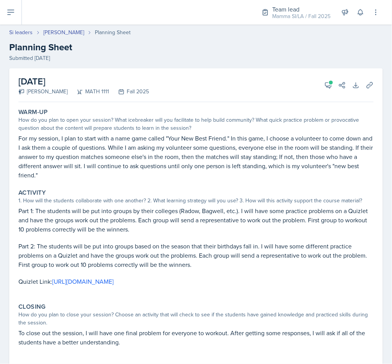
select select "Planning Sheets"
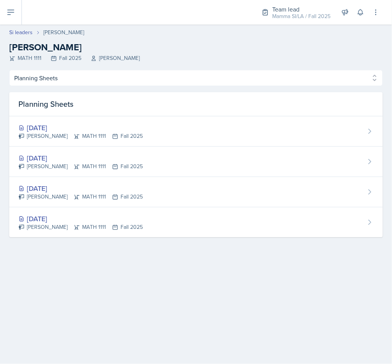
click at [23, 33] on link "Si leaders" at bounding box center [20, 32] width 23 height 8
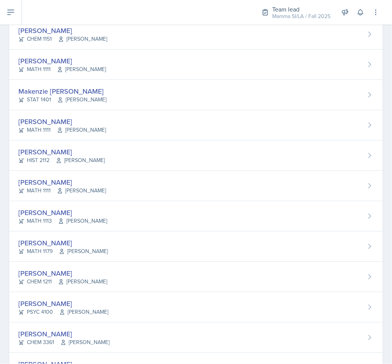
scroll to position [249, 0]
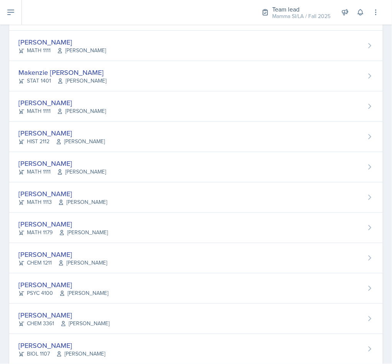
click at [48, 196] on div "[PERSON_NAME]" at bounding box center [62, 193] width 89 height 10
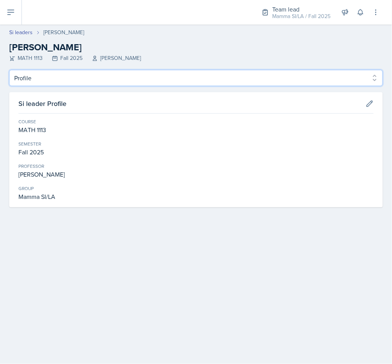
click at [184, 81] on select "Profile Planning Sheets Observation Forms Uploads" at bounding box center [195, 78] width 373 height 16
select select "Planning Sheets"
click at [9, 70] on select "Profile Planning Sheets Observation Forms Uploads" at bounding box center [195, 78] width 373 height 16
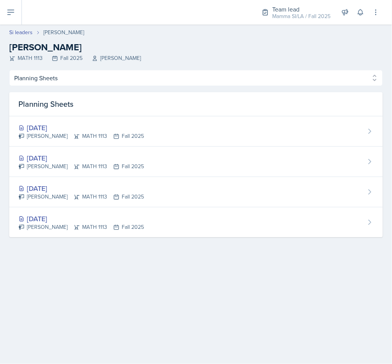
click at [200, 127] on div "[DATE] [PERSON_NAME] MATH 1113 Fall 2025" at bounding box center [195, 131] width 373 height 30
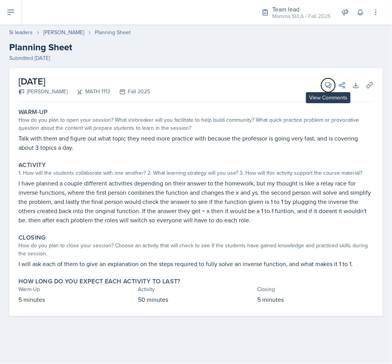
click at [326, 83] on icon at bounding box center [328, 85] width 8 height 8
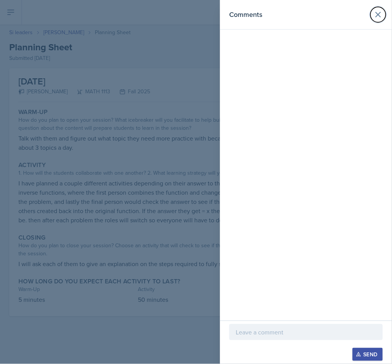
click at [374, 12] on icon at bounding box center [377, 14] width 9 height 9
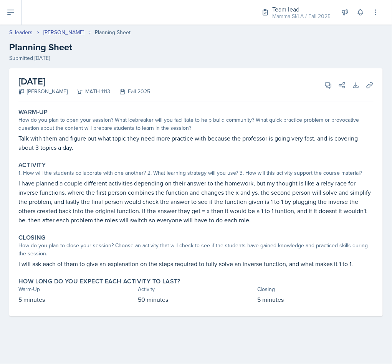
click at [320, 86] on div "View Comments Comments Send Share" at bounding box center [332, 85] width 28 height 8
click at [329, 83] on span at bounding box center [331, 83] width 4 height 4
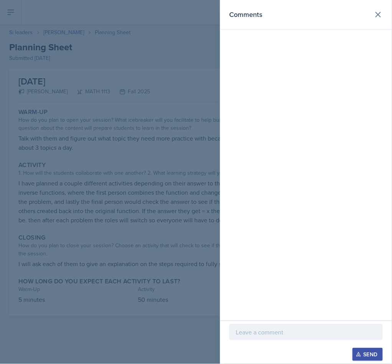
click at [308, 327] on p at bounding box center [305, 331] width 140 height 9
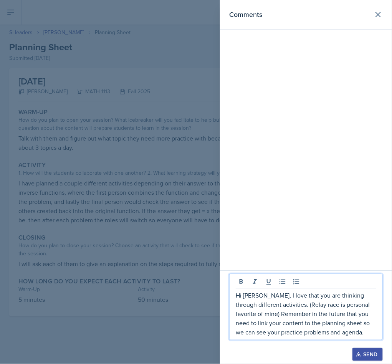
click at [261, 297] on p "Hi [PERSON_NAME], I love that you are thinking through different activities. (R…" at bounding box center [305, 313] width 140 height 46
click at [347, 312] on p "Hi [PERSON_NAME], I love that you are thinking through different activities. (R…" at bounding box center [305, 313] width 140 height 46
click at [358, 352] on icon "button" at bounding box center [358, 353] width 5 height 5
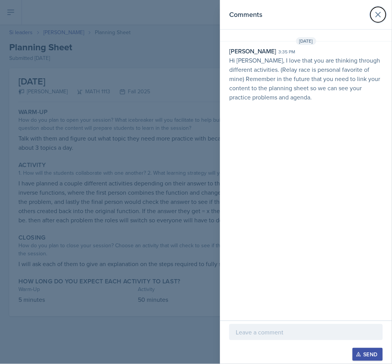
click at [382, 13] on button at bounding box center [377, 14] width 15 height 15
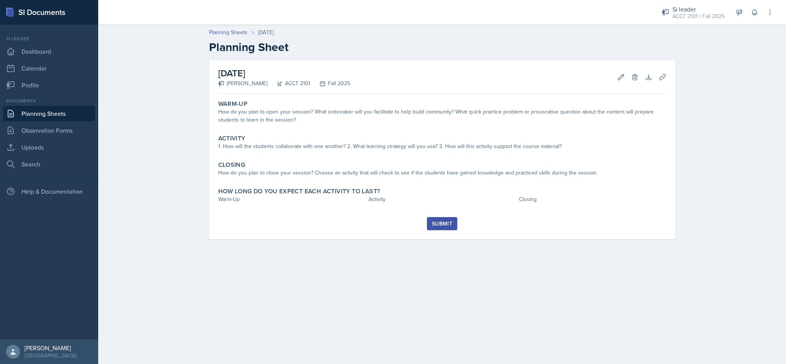
click at [704, 15] on div "ACCT 2101 / Fall 2025" at bounding box center [698, 16] width 52 height 8
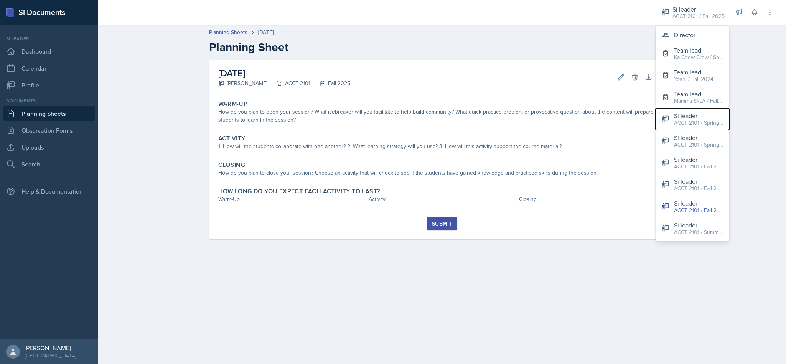
click at [695, 121] on div "ACCT 2101 / Spring 2024" at bounding box center [698, 123] width 49 height 8
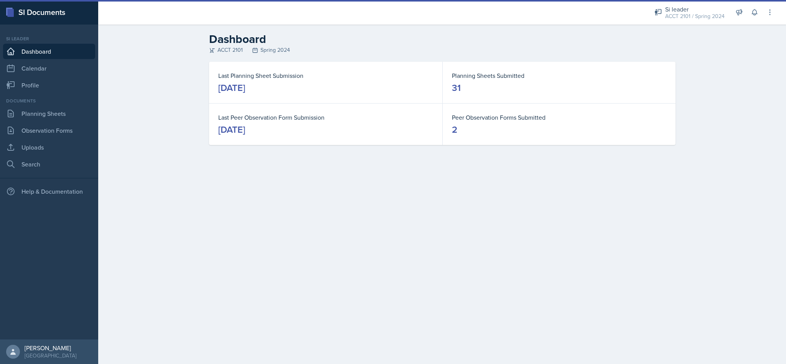
click at [700, 3] on div "Si leader ACCT 2101 / Spring 2024" at bounding box center [689, 12] width 79 height 20
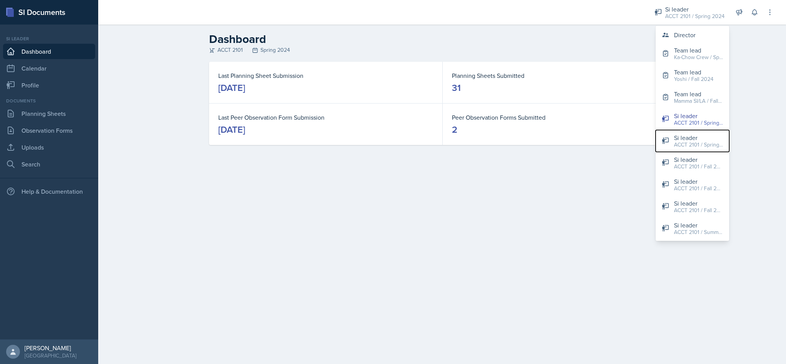
click at [705, 137] on div "Si leader" at bounding box center [698, 137] width 49 height 9
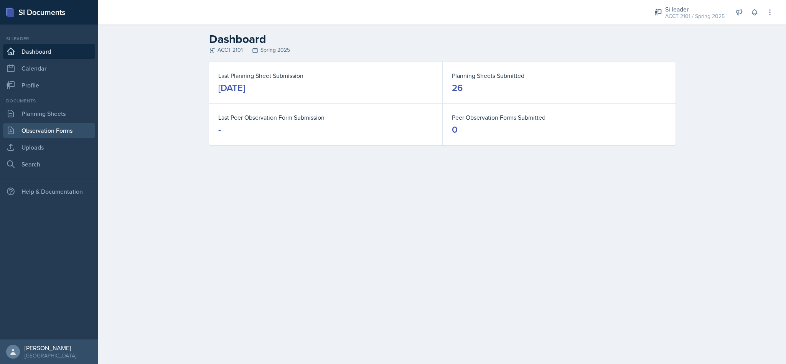
click at [86, 135] on link "Observation Forms" at bounding box center [49, 130] width 92 height 15
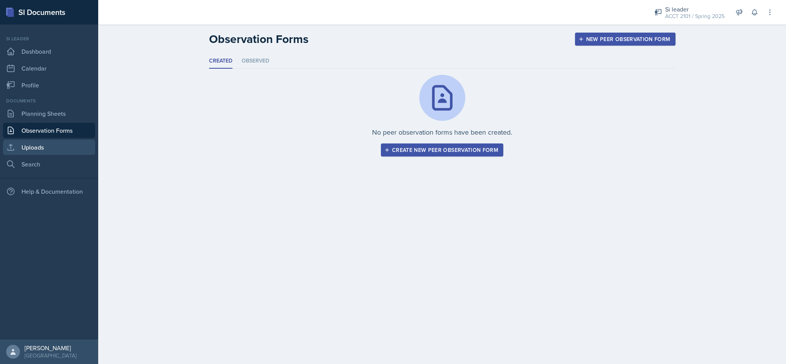
click at [79, 140] on link "Uploads" at bounding box center [49, 147] width 92 height 15
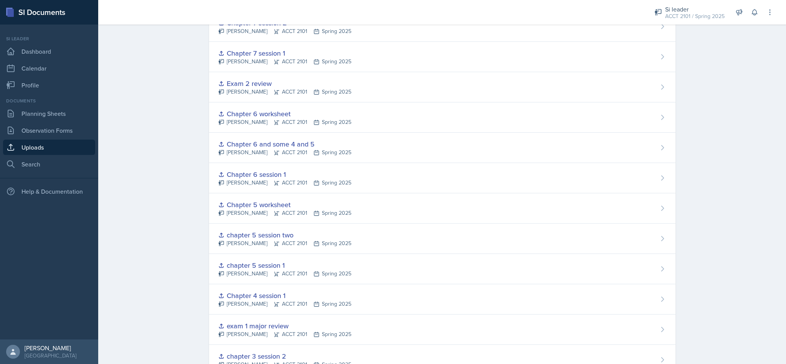
scroll to position [144, 0]
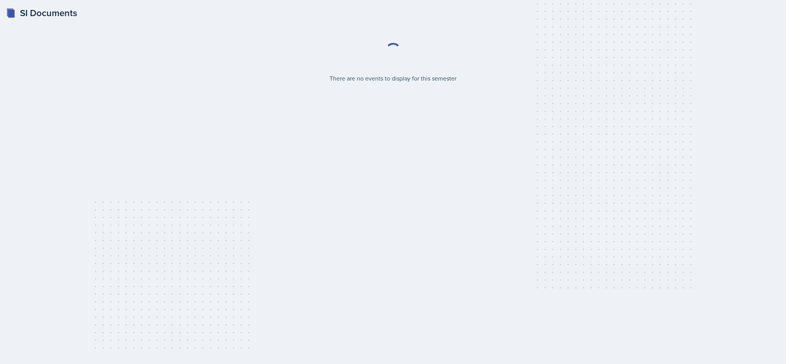
select select "2bed604d-1099-4043-b1bc-2365e8740244"
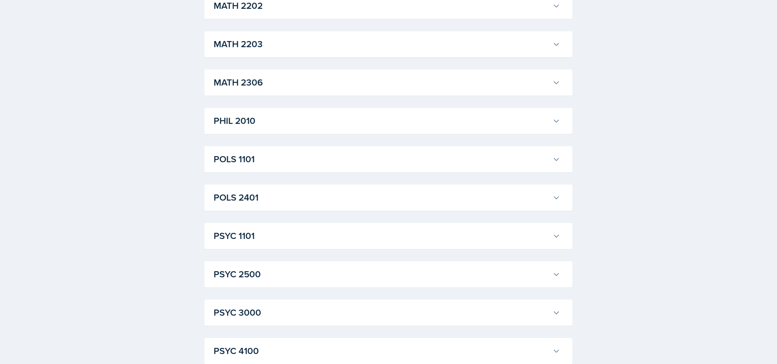
scroll to position [1008, 0]
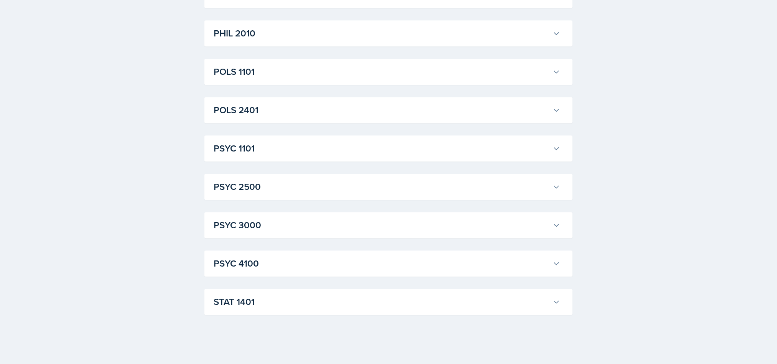
click at [297, 306] on h3 "STAT 1401" at bounding box center [382, 302] width 336 height 14
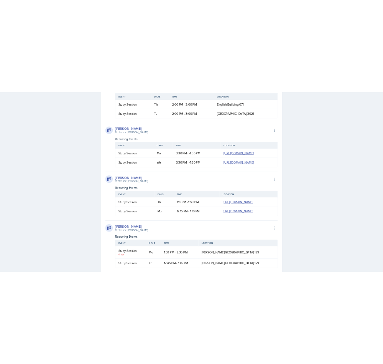
scroll to position [1889, 0]
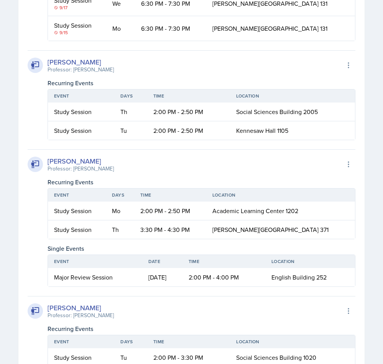
scroll to position [1351, 0]
